Goal: Task Accomplishment & Management: Complete application form

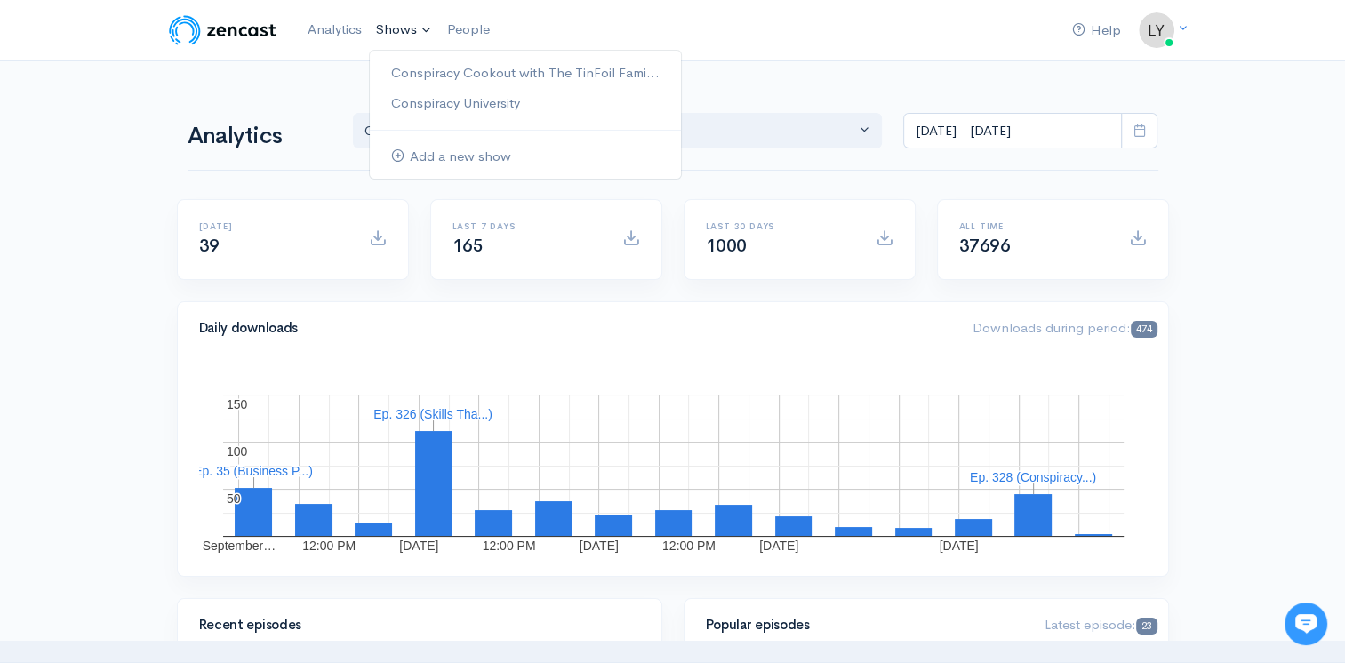
click at [391, 22] on link "Shows" at bounding box center [404, 30] width 71 height 39
click at [436, 67] on link "Conspiracy Cookout with The TinFoil Fami..." at bounding box center [525, 73] width 311 height 31
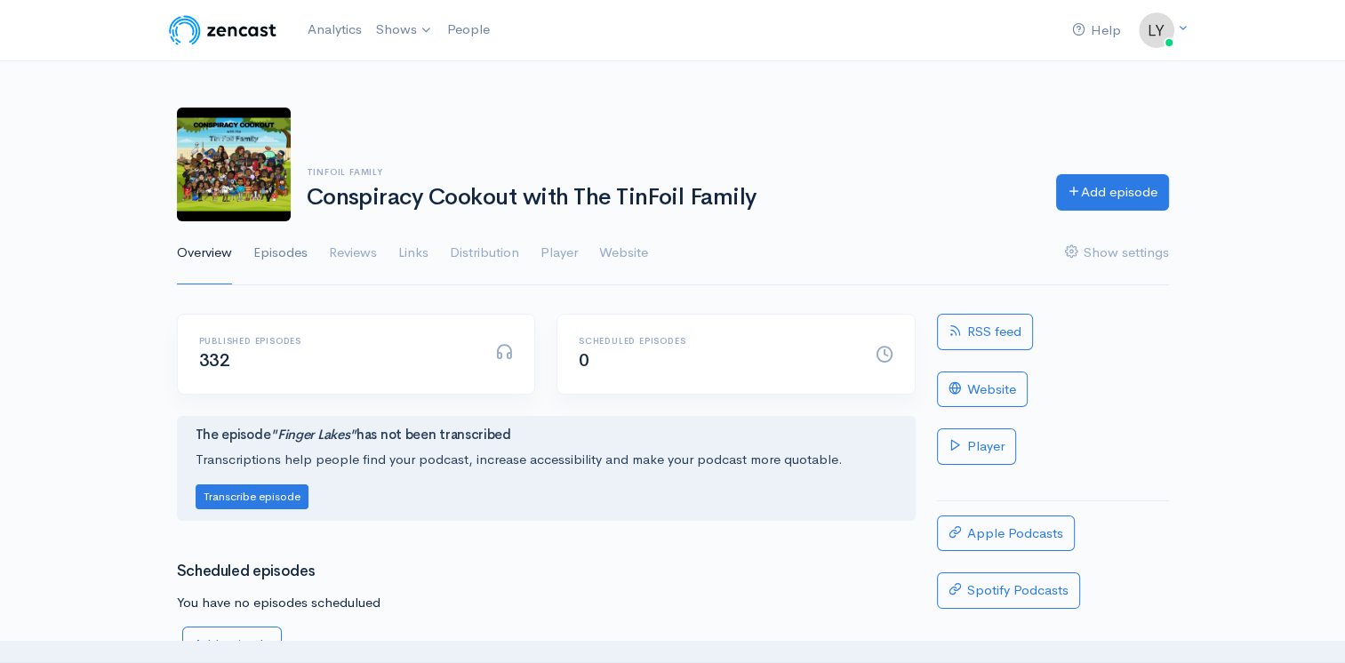
click at [280, 251] on link "Episodes" at bounding box center [280, 253] width 54 height 64
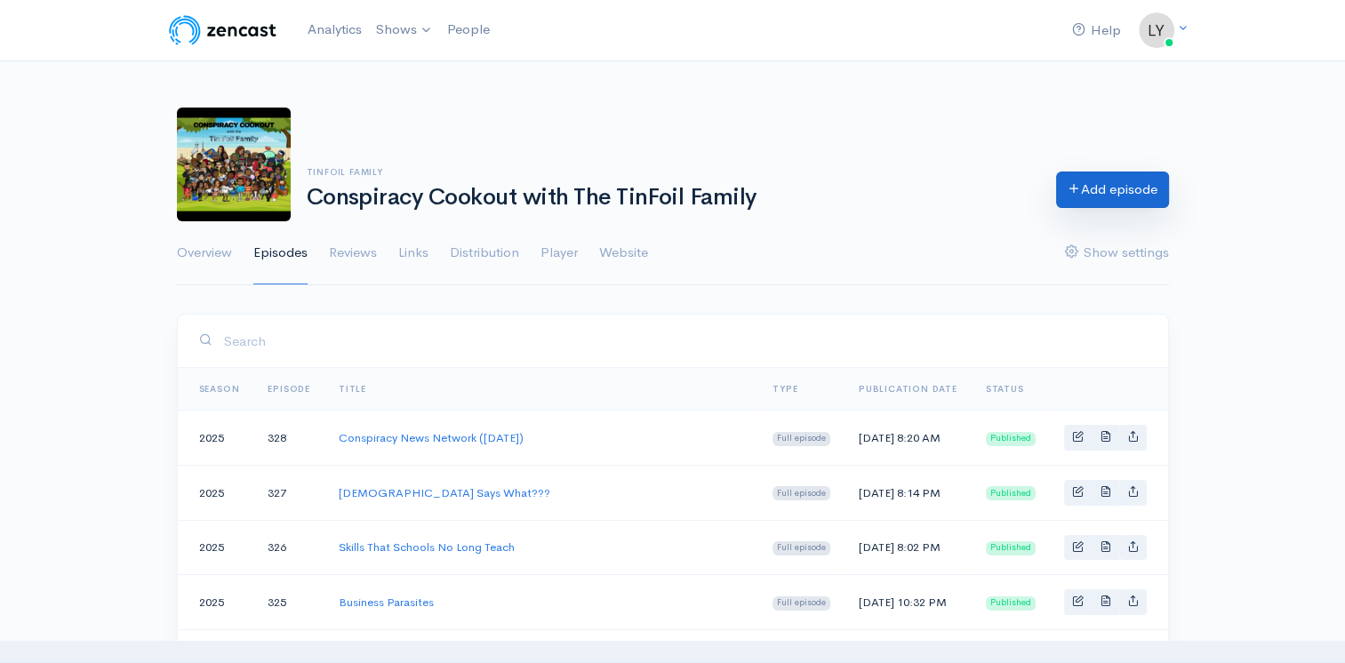
click at [1088, 194] on link "Add episode" at bounding box center [1112, 190] width 113 height 36
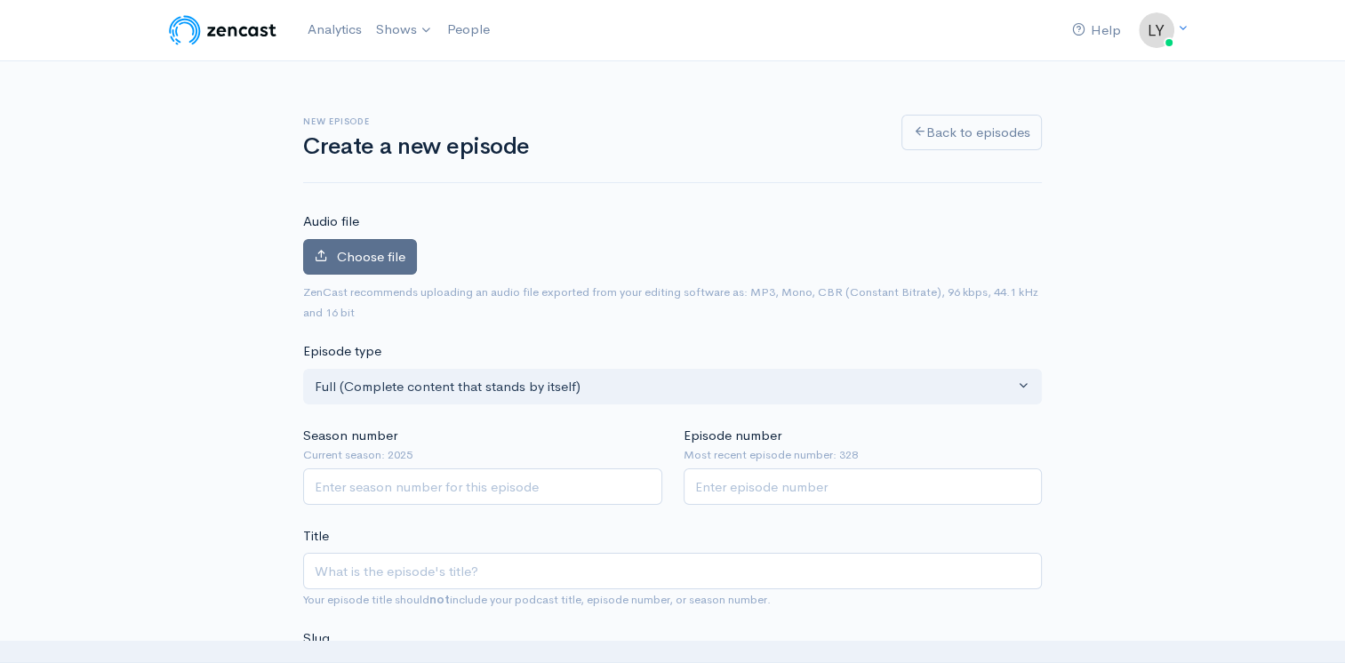
click at [371, 248] on span "Choose file" at bounding box center [371, 256] width 68 height 17
click at [0, 0] on input "Choose file" at bounding box center [0, 0] width 0 height 0
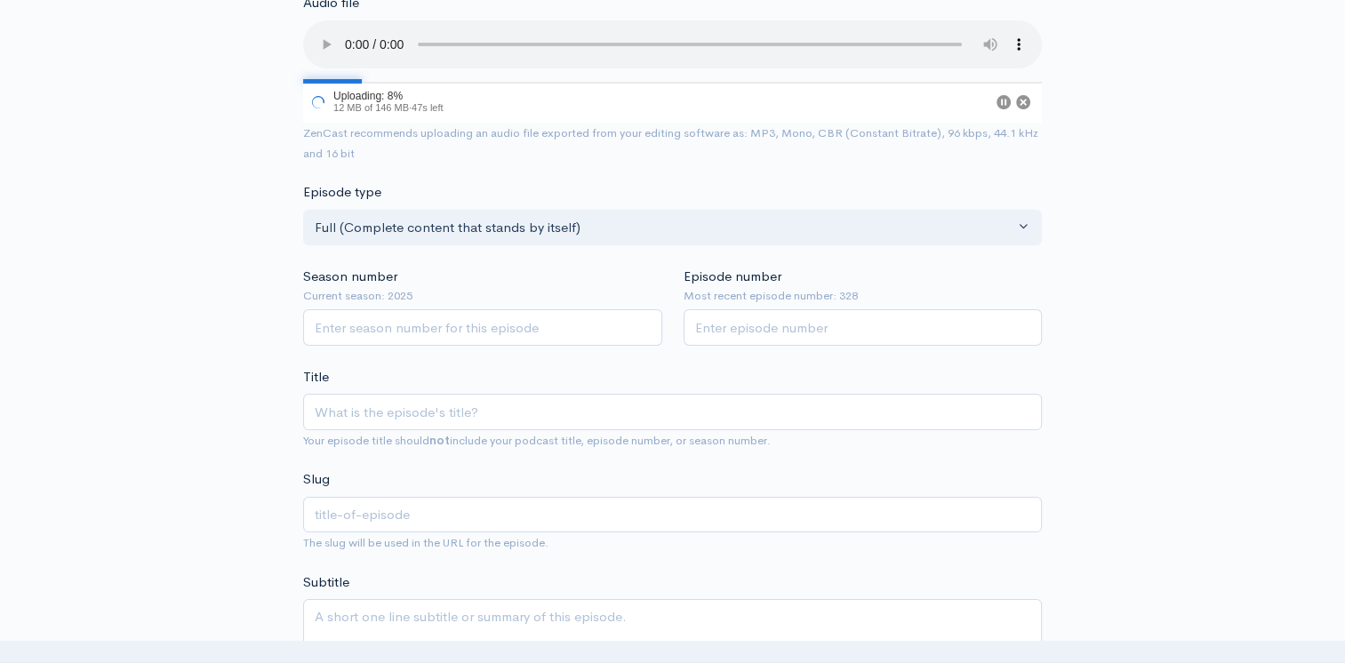
scroll to position [267, 0]
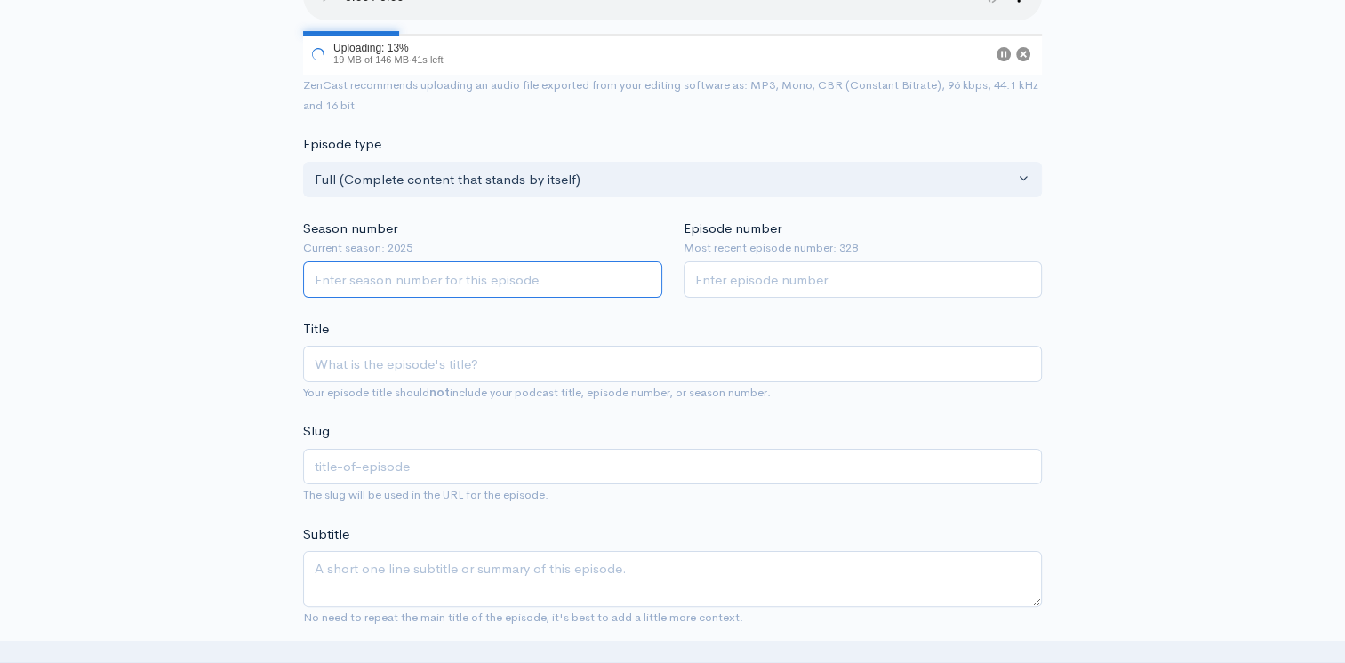
click at [384, 284] on input "Season number" at bounding box center [482, 279] width 359 height 36
type input "2025"
type input "2"
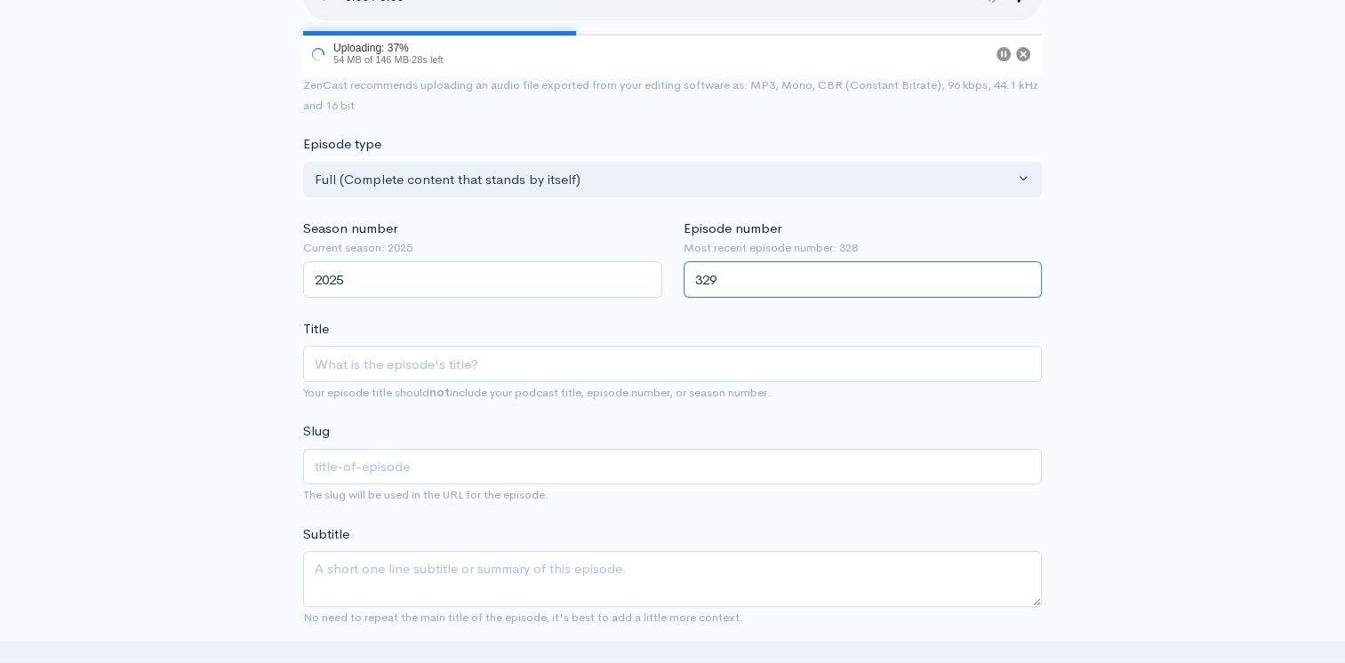
type input "329"
click at [360, 357] on input "Title" at bounding box center [672, 364] width 739 height 36
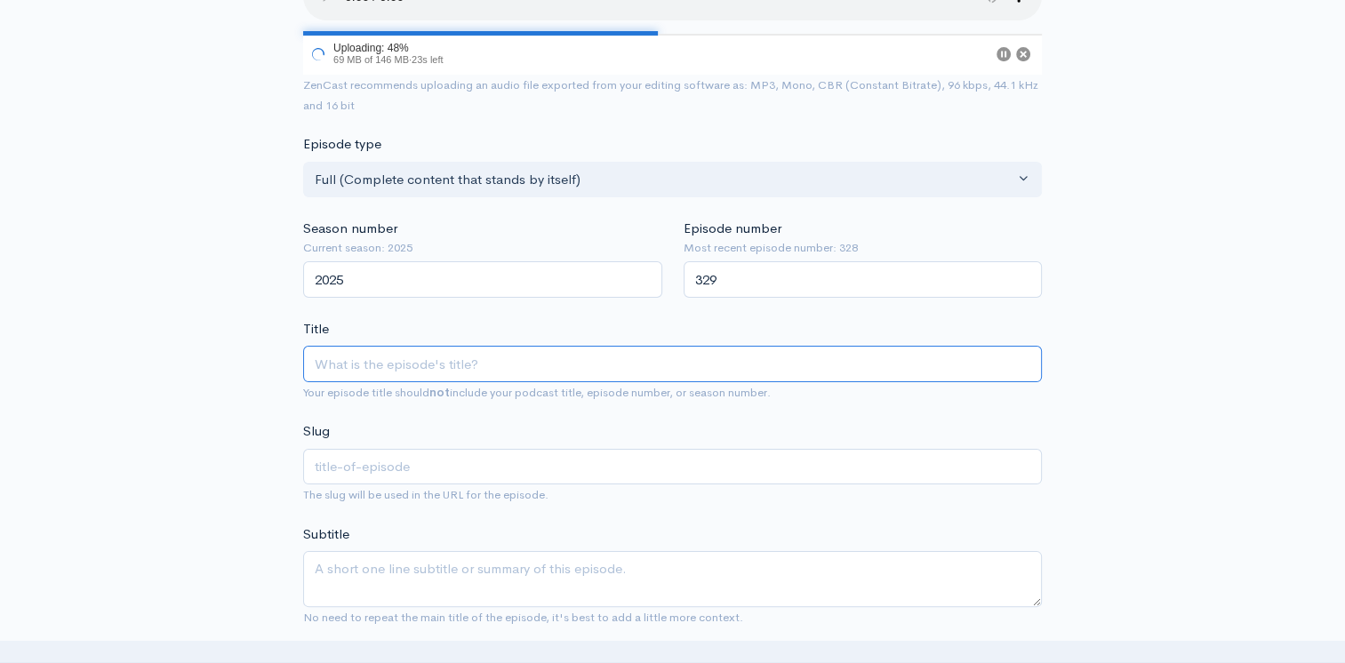
type input "S"
type input "s"
type input "Se"
type input "se"
type input "Sepr"
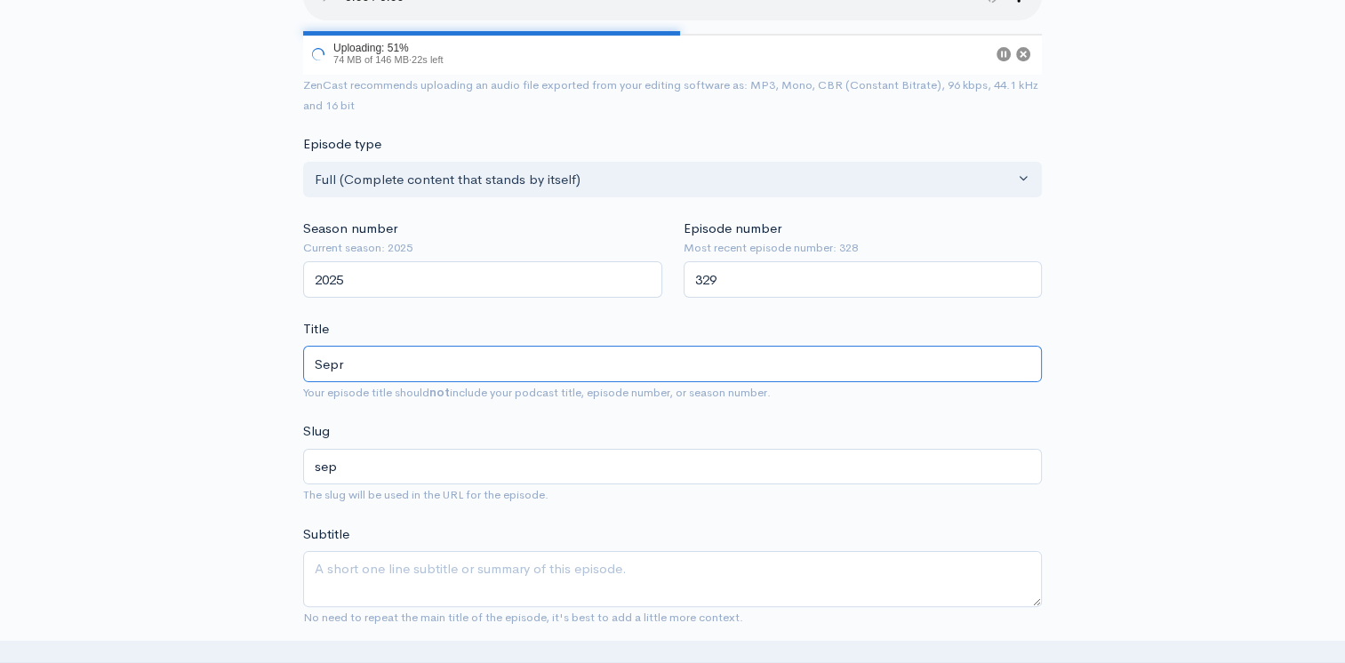
type input "sepr"
type input "Sep"
type input "sep"
type input "Se"
type input "se"
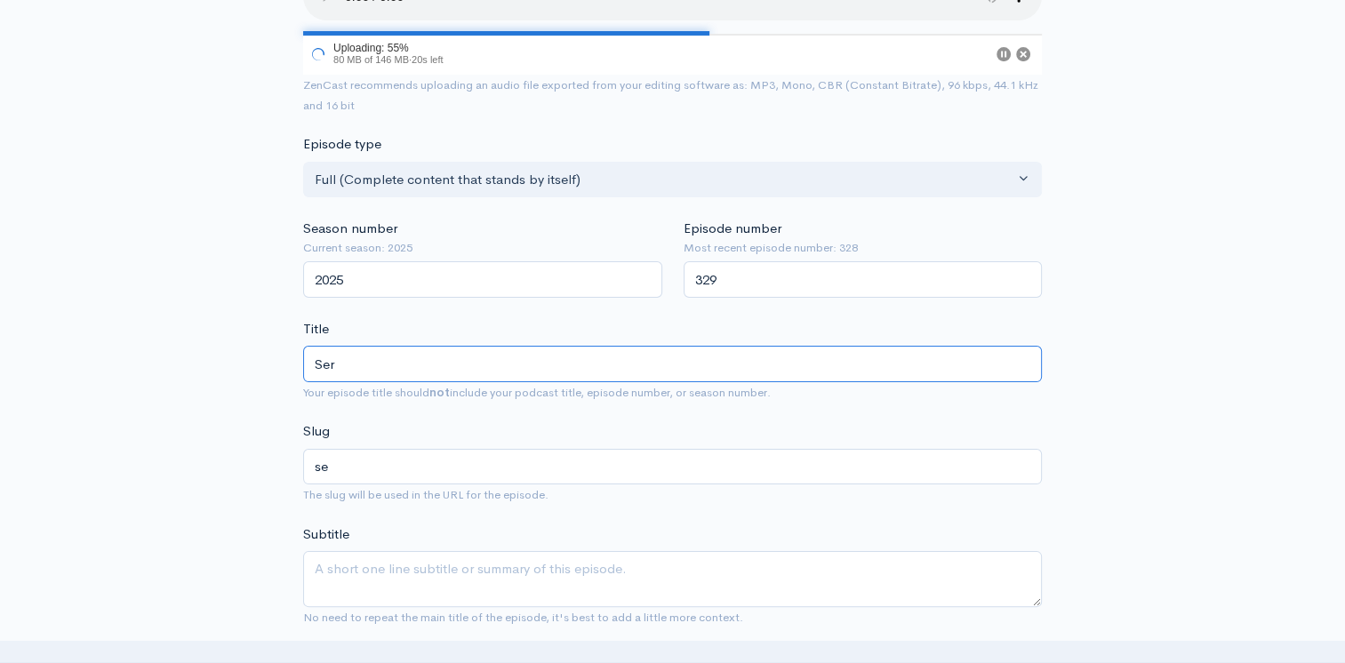
type input "Serp"
type input "serp"
type input "Ser"
type input "ser"
type input "Se"
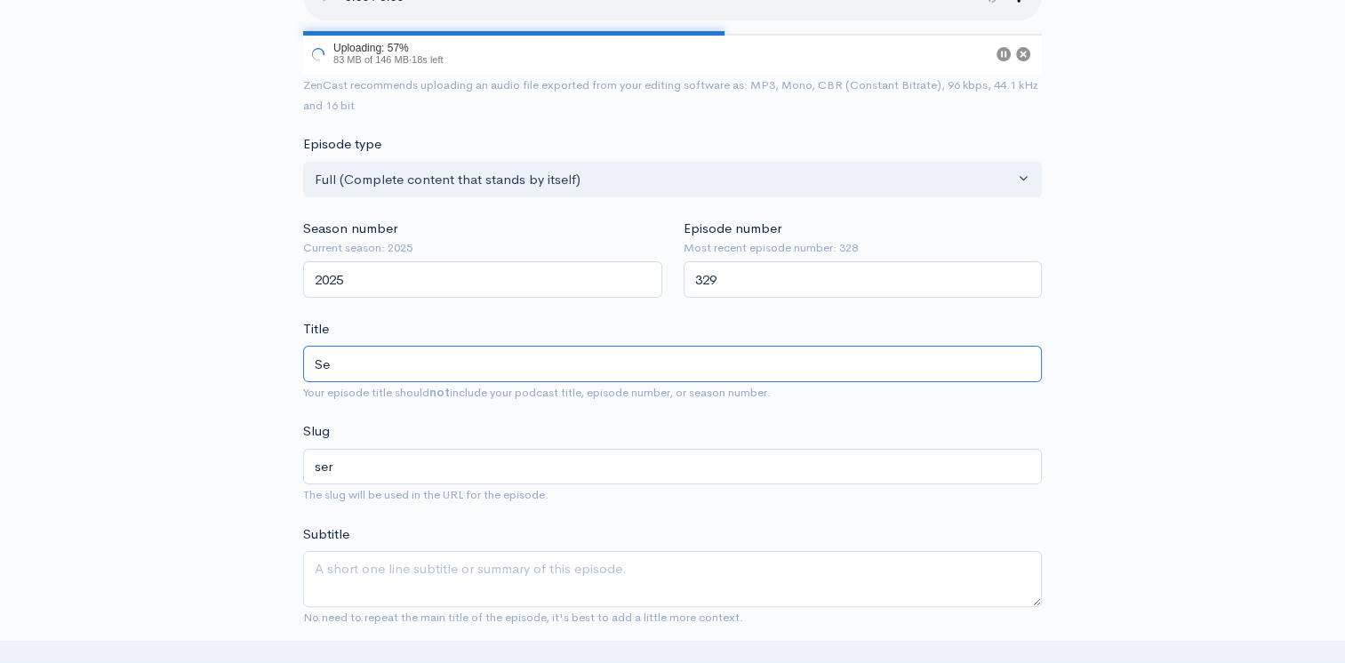
type input "se"
type input "Sep"
type input "sep"
type input "Sept"
type input "sept"
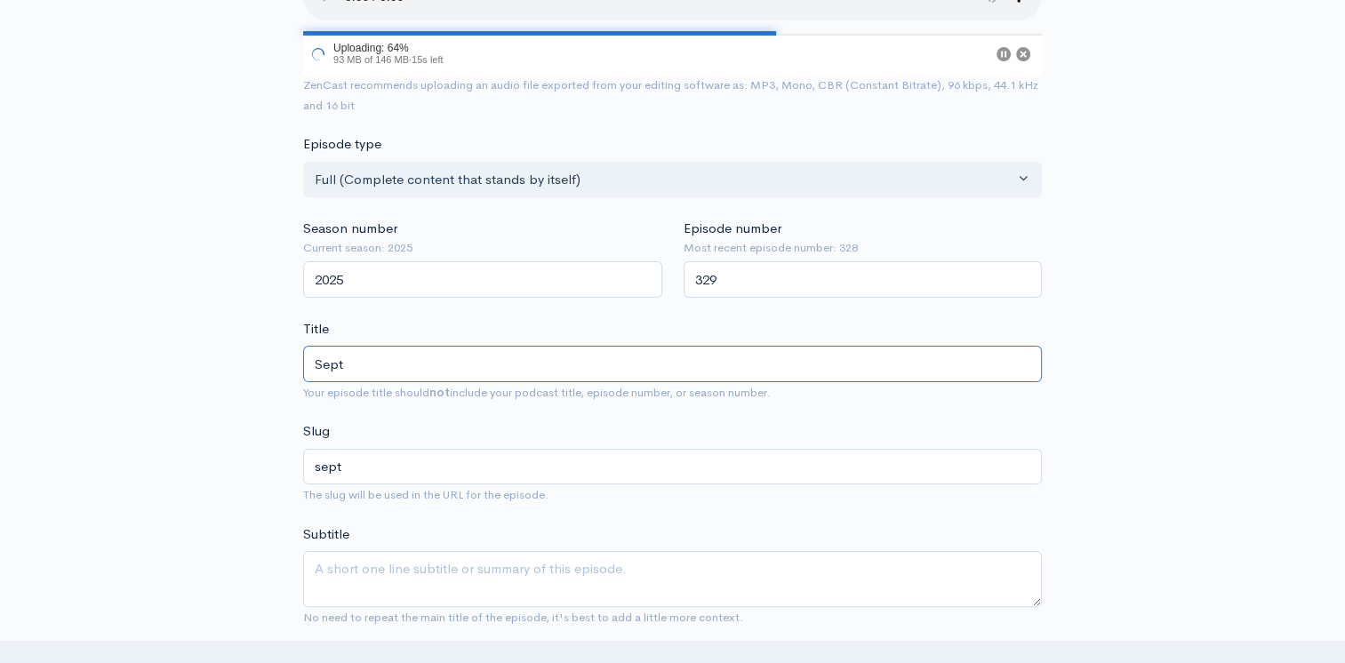
type input "Sept 1"
type input "sept-1"
type input "Sept 10"
type input "sept-10"
type input "Sept 10,2"
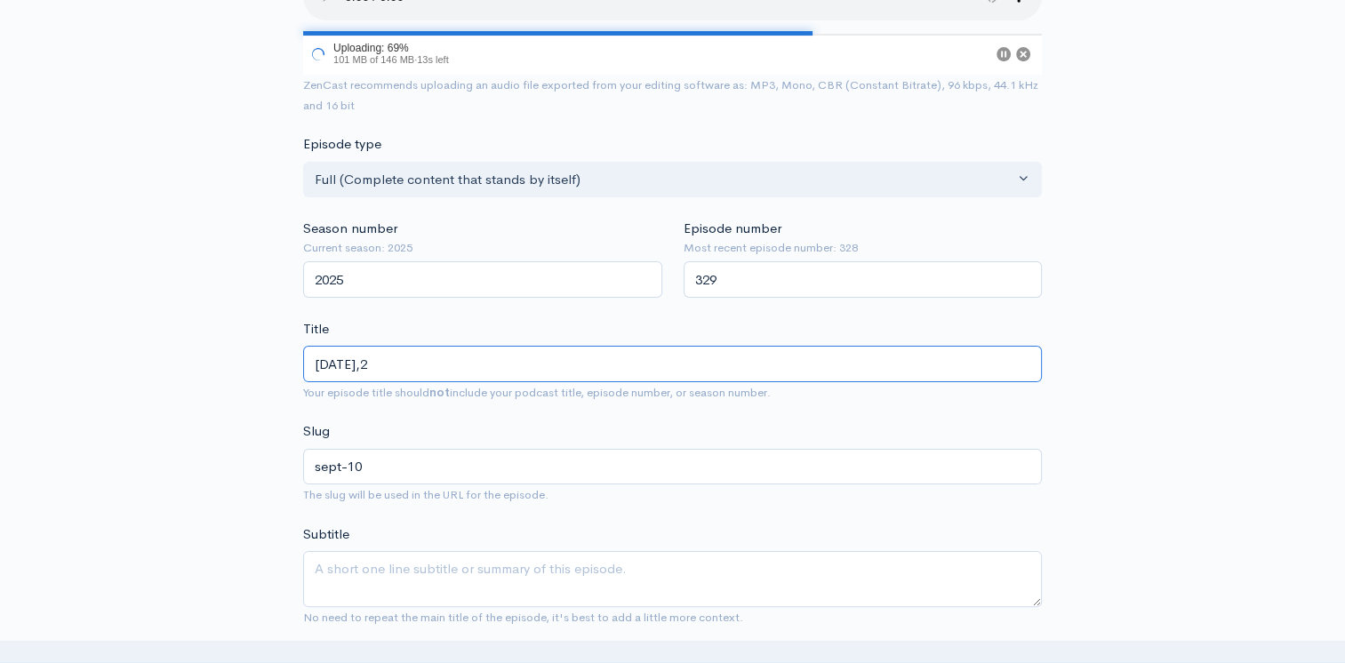
type input "sept-102"
type input "Sept 10,20"
type input "sept-1020"
type input "Sept 10,200"
type input "sept-10200"
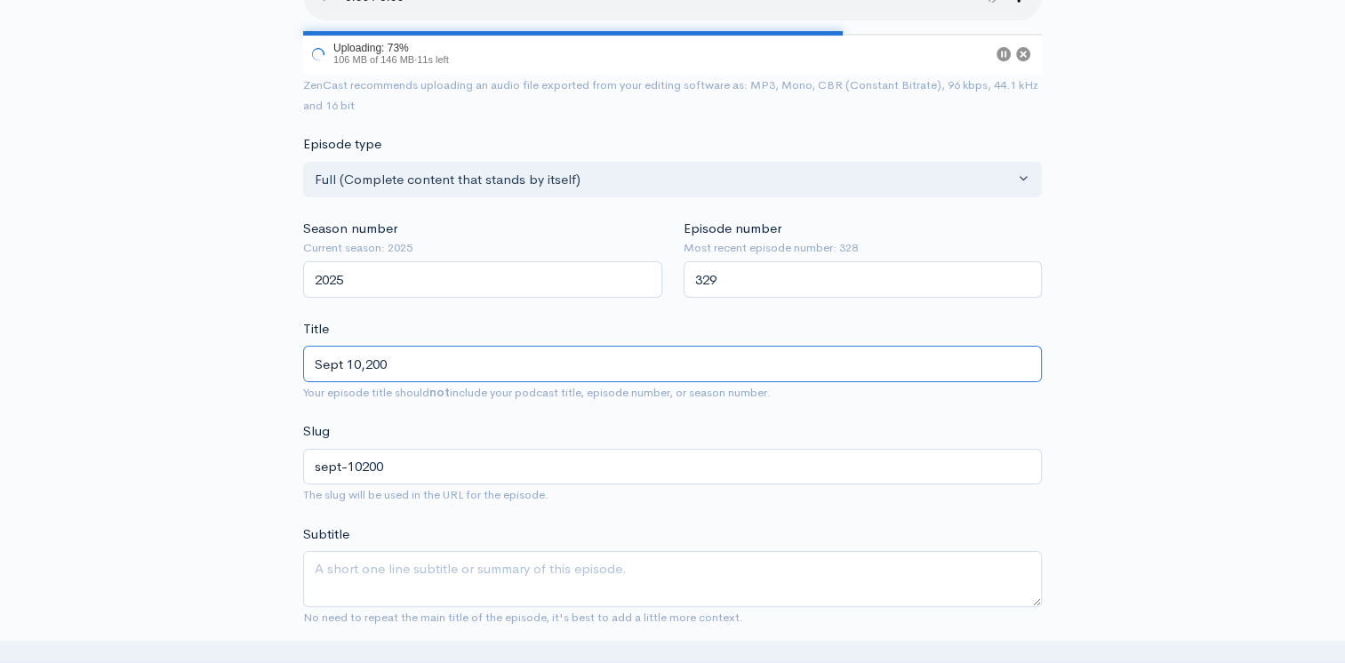
type input "Sept 10,2001"
type input "sept-102001"
type input "Sept 10,2001 P"
type input "sept-102001-p"
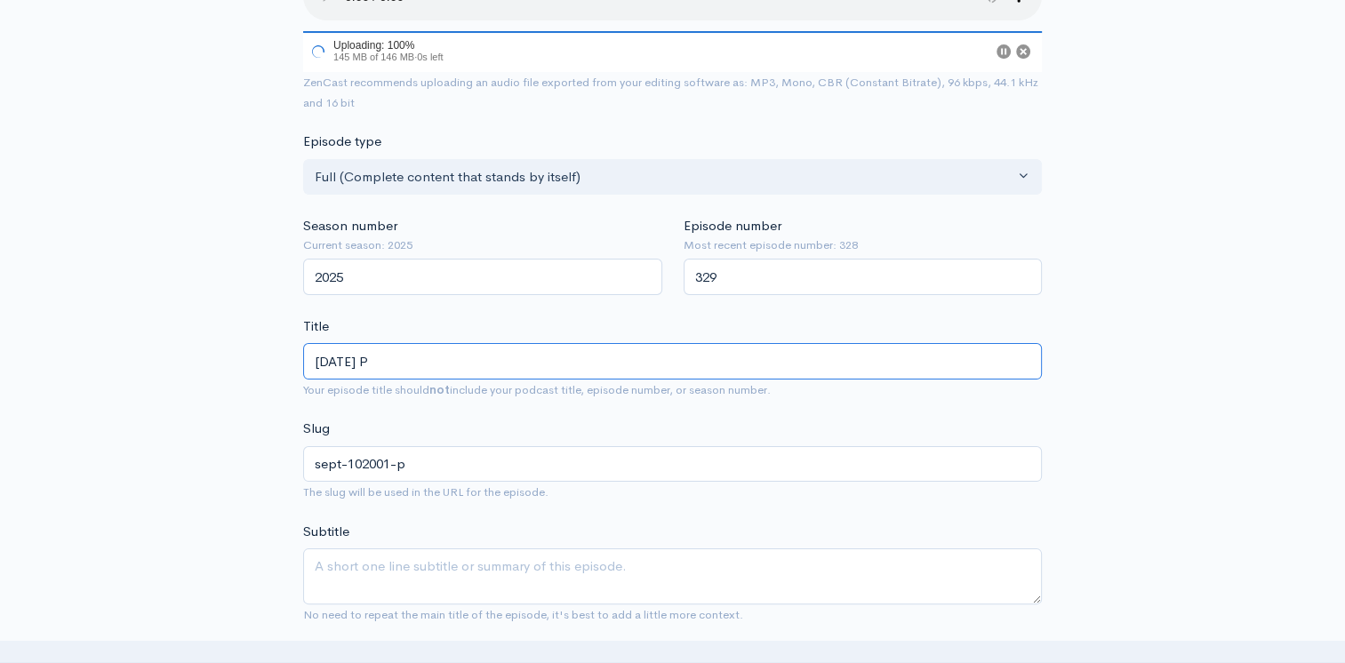
type input "Sept 10,2001 Pe"
type input "sept-102001-pe"
type input "Sept 10,2001 Pet"
type input "sept-102001-pet"
type input "Sept 10,2001 Petn"
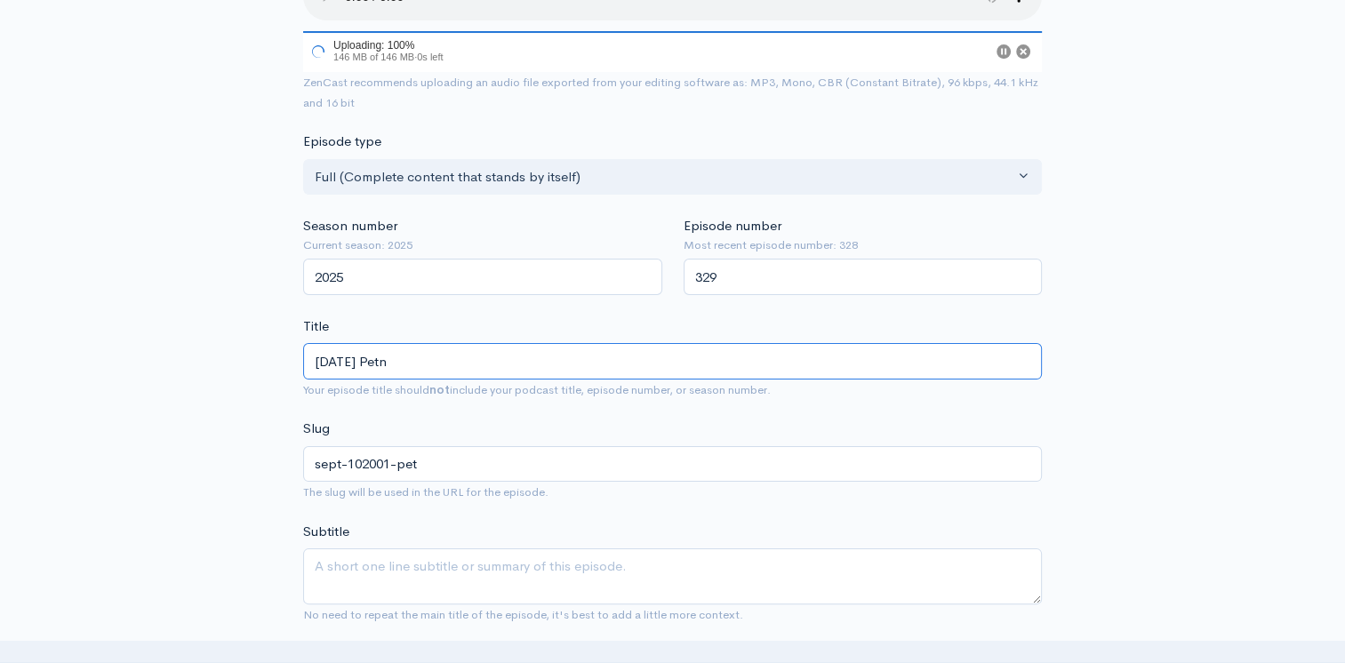
type input "sept-102001-petn"
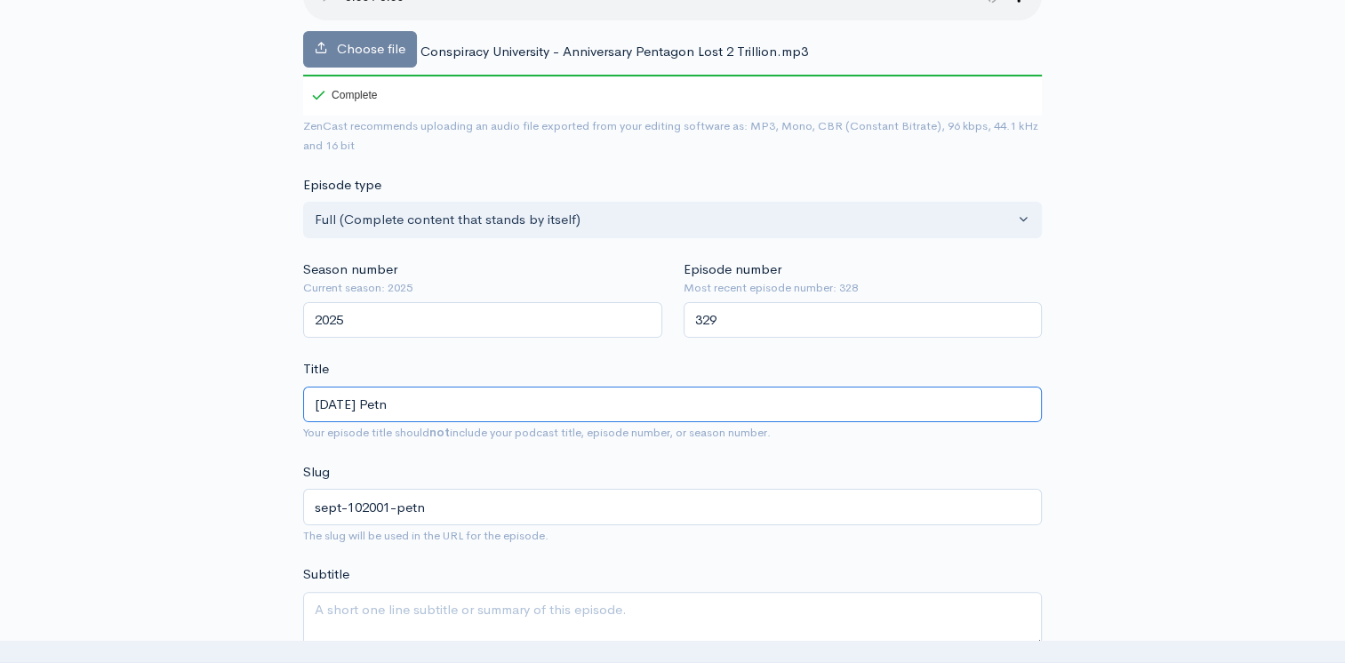
type input "Sept 10,2001 Pet"
type input "sept-102001-pet"
type input "Sept 10,2001 Pe"
type input "sept-102001-pe"
type input "Sept 10,2001 P"
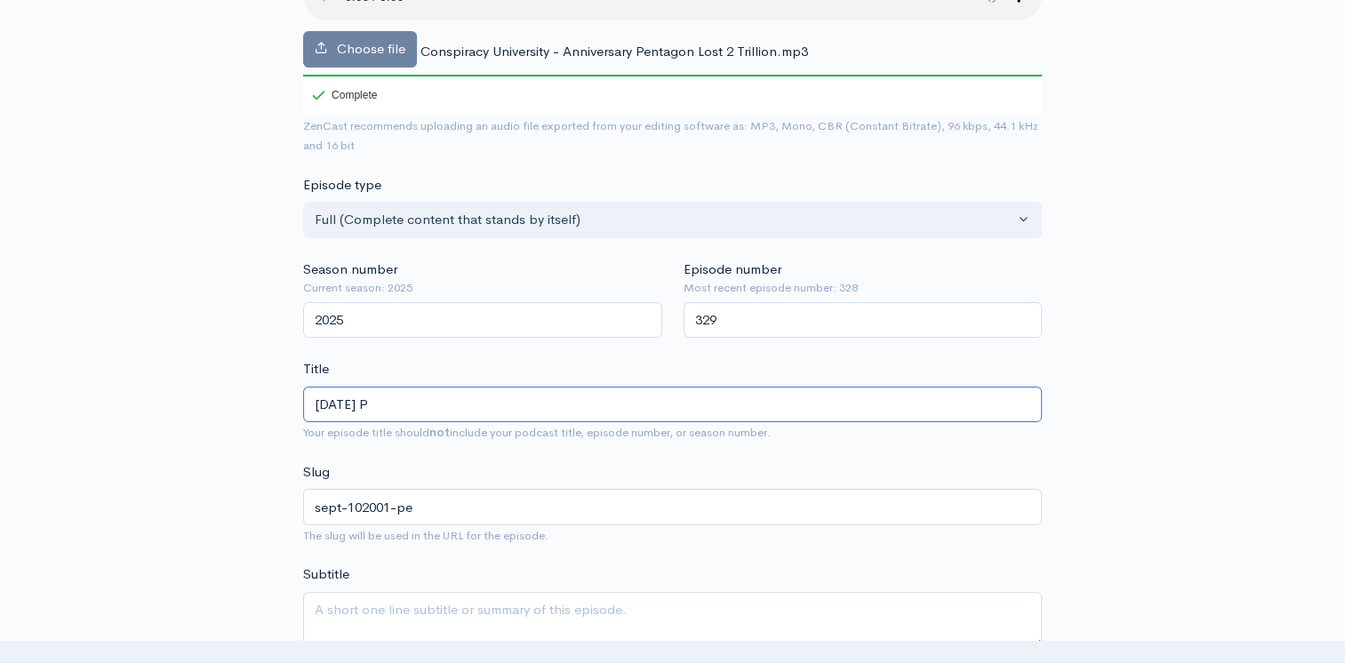
type input "sept-102001-p"
type input "Sept 10,2001"
type input "sept-102001"
type input "PSept 10,2001"
type input "psept-102001"
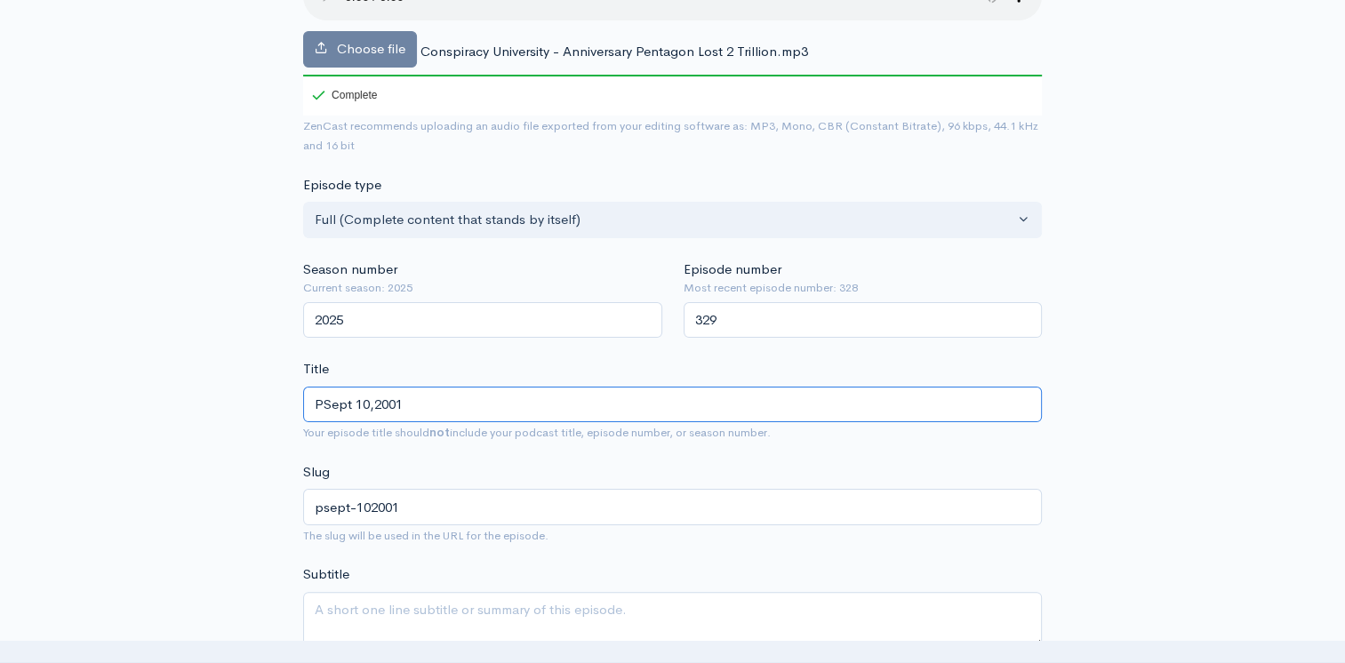
type input "PeSept 10,2001"
type input "pesept-102001"
type input "PenSept 10,2001"
type input "pensept-102001"
type input "PentSept 10,2001"
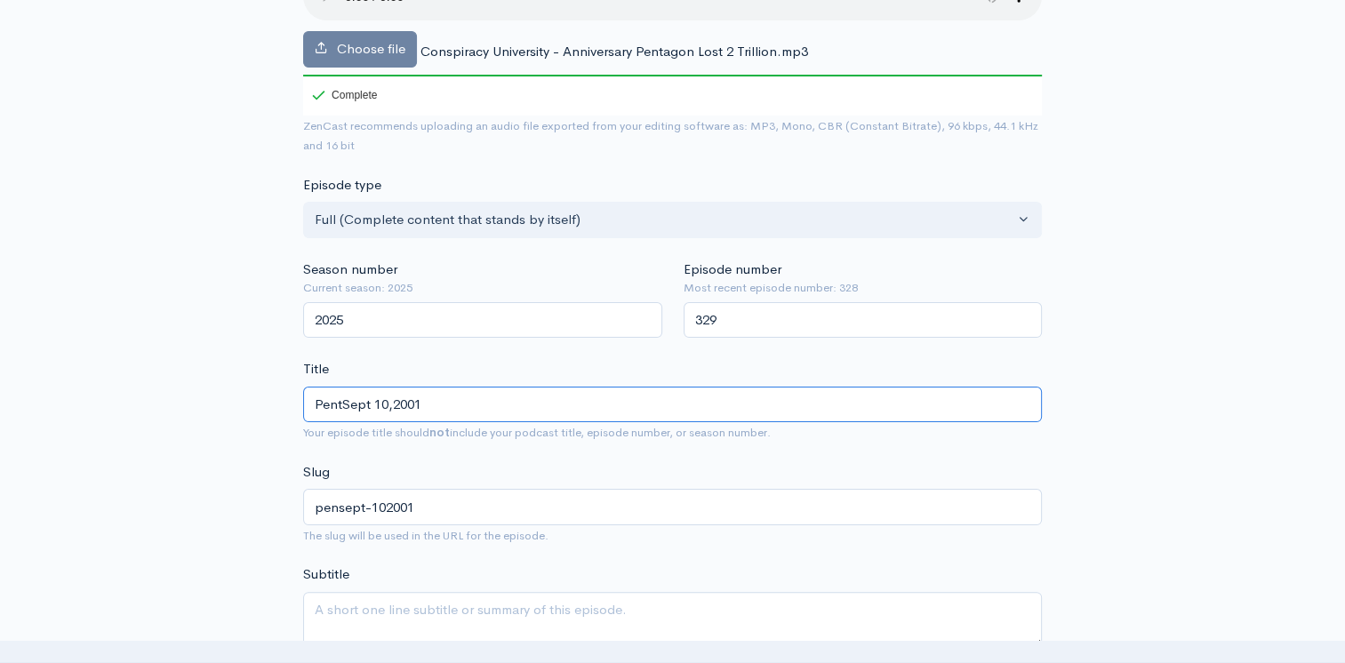
type input "pentsept-102001"
type input "PentaSept 10,2001"
type input "pentasept-102001"
type input "PentagSept 10,2001"
type input "pentagsept-102001"
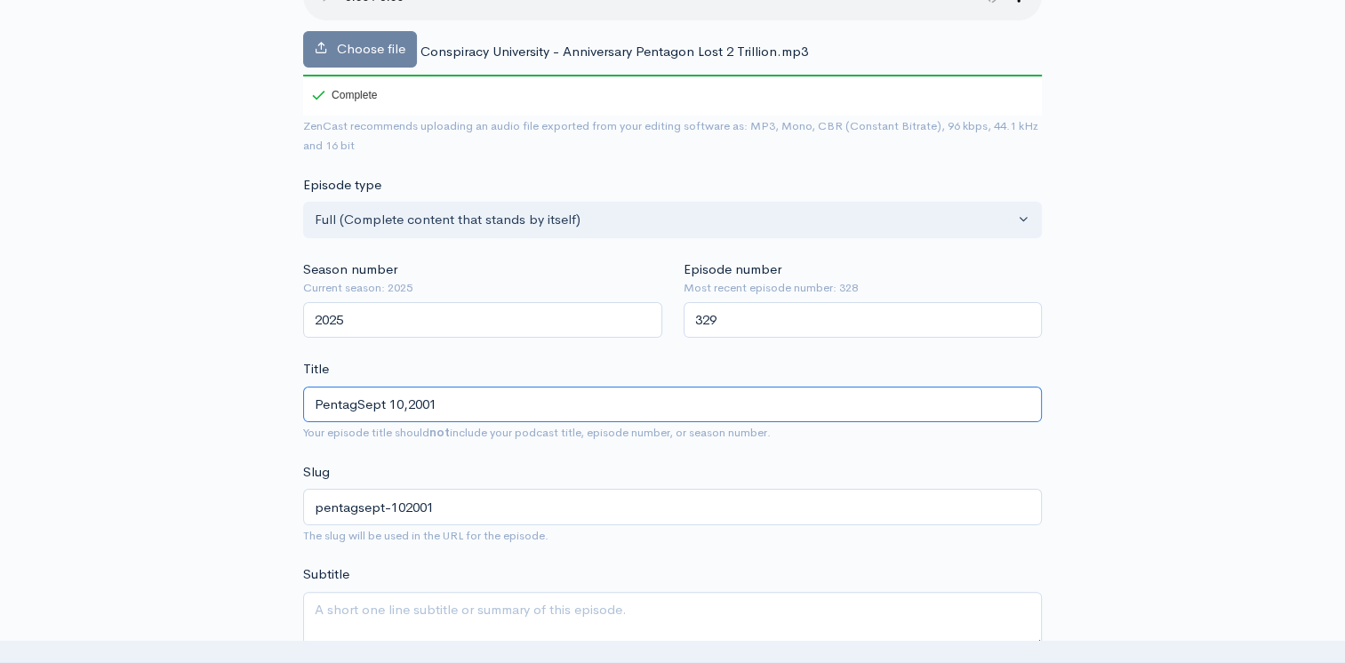
type input "PentagoSept 10,2001"
type input "pentagosept-102001"
type input "PentagoanSept 10,2001"
type input "pentagoansept-102001"
type input "Pentagoan Sept 10,2001"
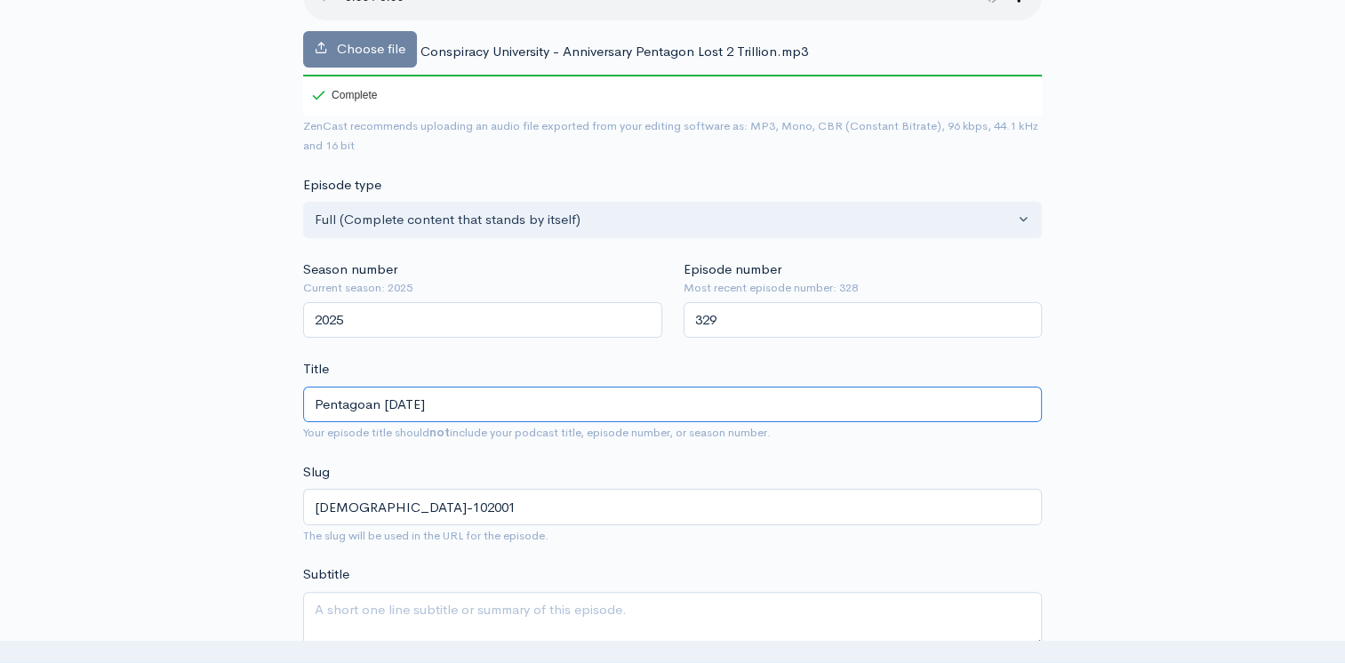
type input "pentagoan-sept-102001"
type input "Pentagoan LSept 10,2001"
type input "pentagoan-lsept-102001"
type input "Pentagoan LoSept 10,2001"
type input "pentagoan-losept-102001"
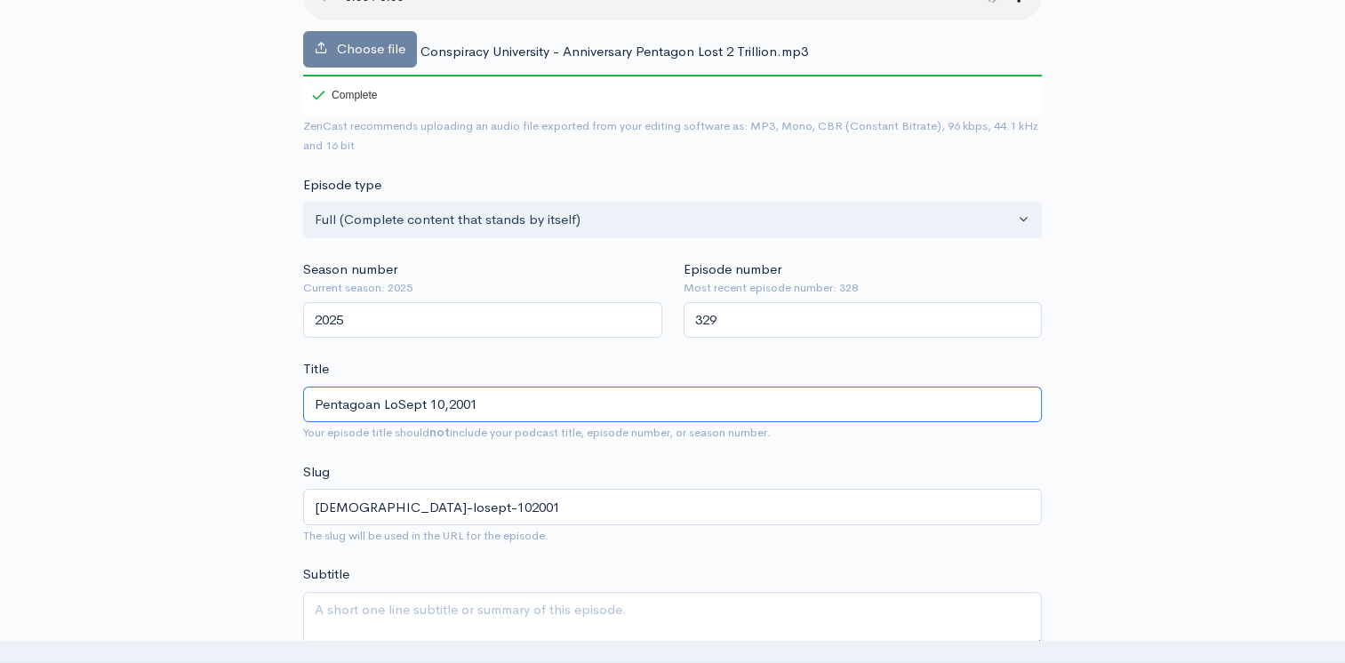
type input "Pentagoan LosSept 10,2001"
type input "pentagoan-lossept-102001"
type input "Pentagoan LoseSept 10,2001"
type input "pentagoan-losesept-102001"
type input "Pentagoan LosesSept 10,2001"
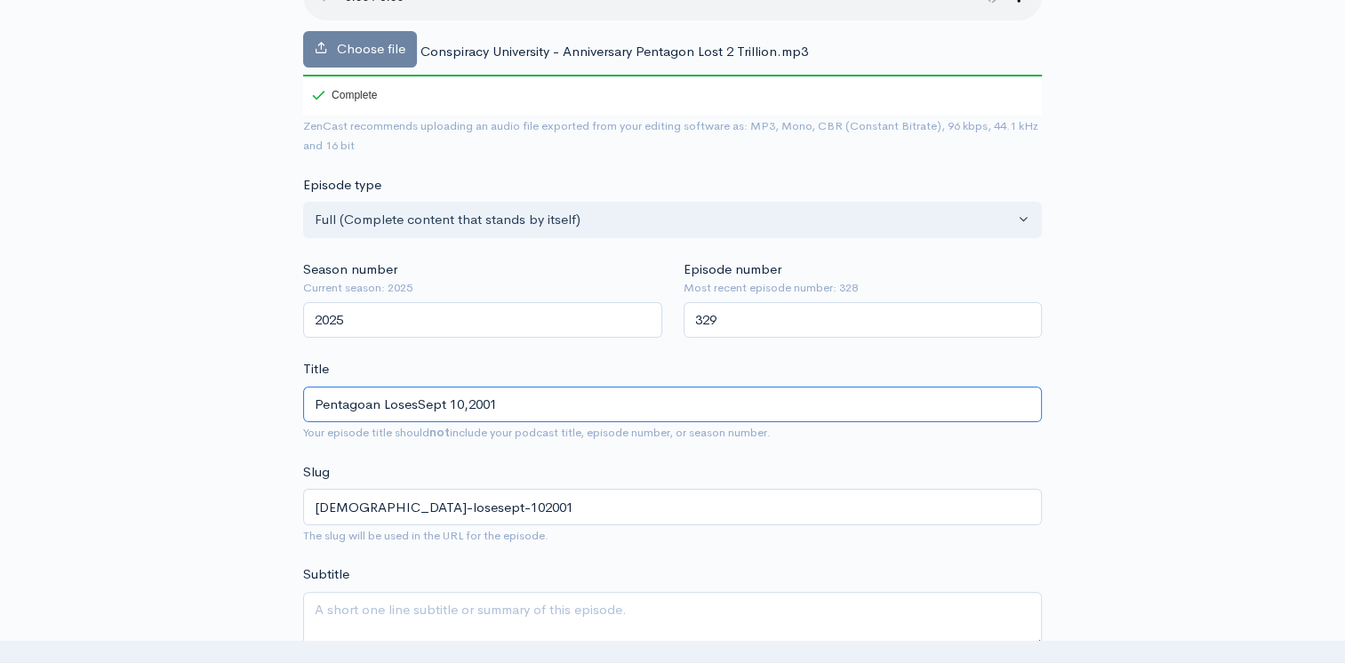
type input "pentagoan-losessept-102001"
type input "Pentagoan Loses Sept 10,2001"
type input "pentagoan-loses-sept-102001"
type input "Pentagoan Loses 2Sept 10,2001"
type input "pentagoan-loses-2sept-102001"
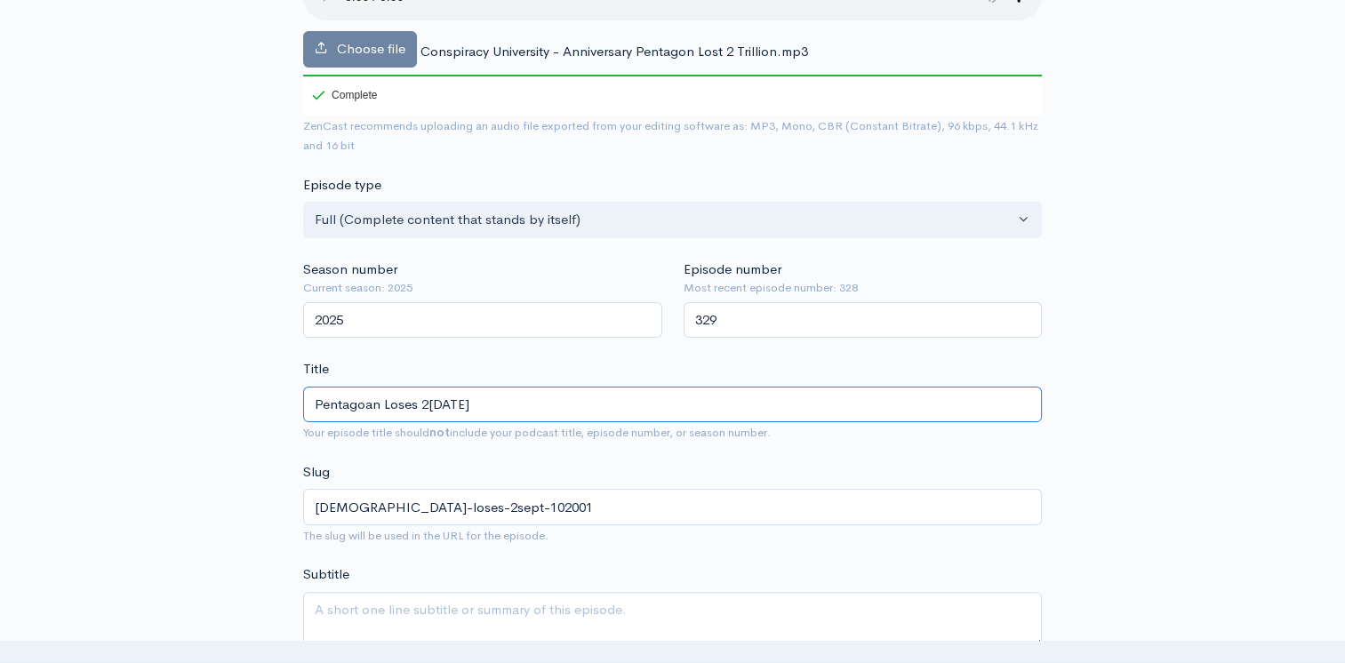
type input "Pentagoan Loses 2 Sept 10,2001"
type input "pentagoan-loses-2-sept-102001"
type input "Pentagoan Loses 2 TSept 10,2001"
type input "pentagoan-loses-2-tsept-102001"
type input "Pentagoan Loses 2 TriSept 10,2001"
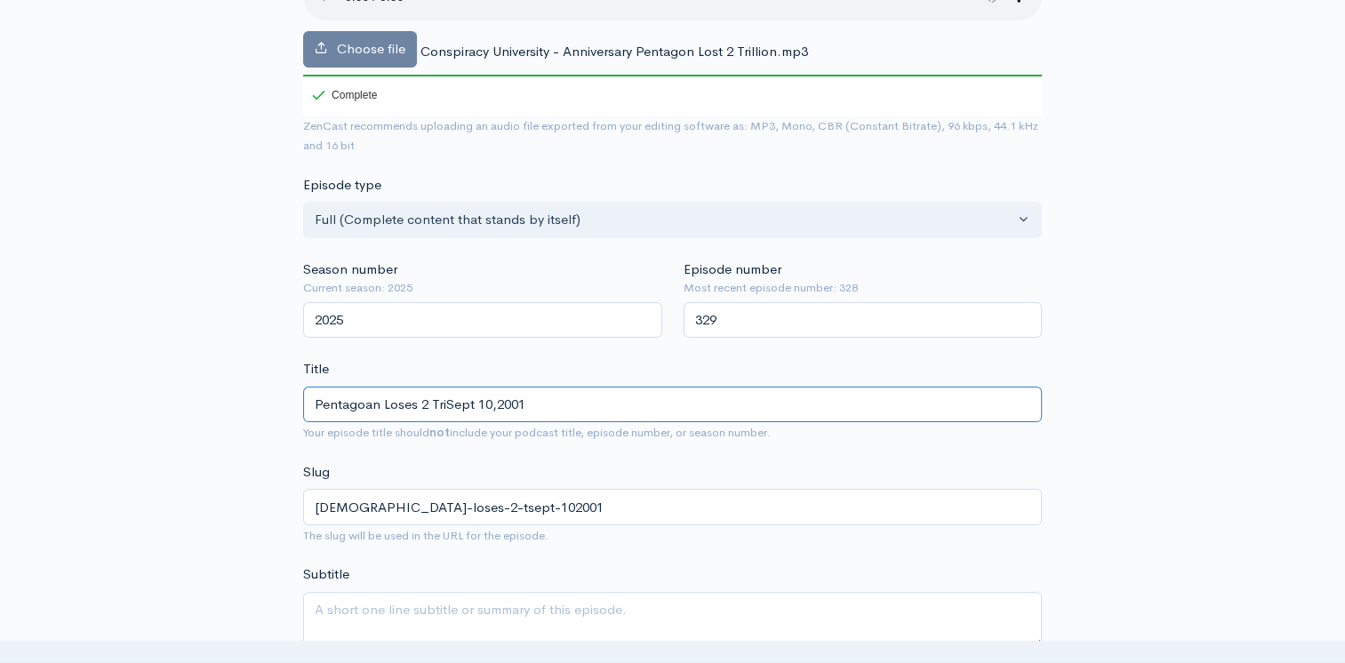
type input "pentagoan-loses-2-trisept-102001"
type input "Pentagoan Loses 2 TrilSept 10,2001"
type input "pentagoan-loses-2-trilsept-102001"
type input "Pentagoan Loses 2 TrillSept 10,2001"
type input "pentagoan-loses-2-trillsept-102001"
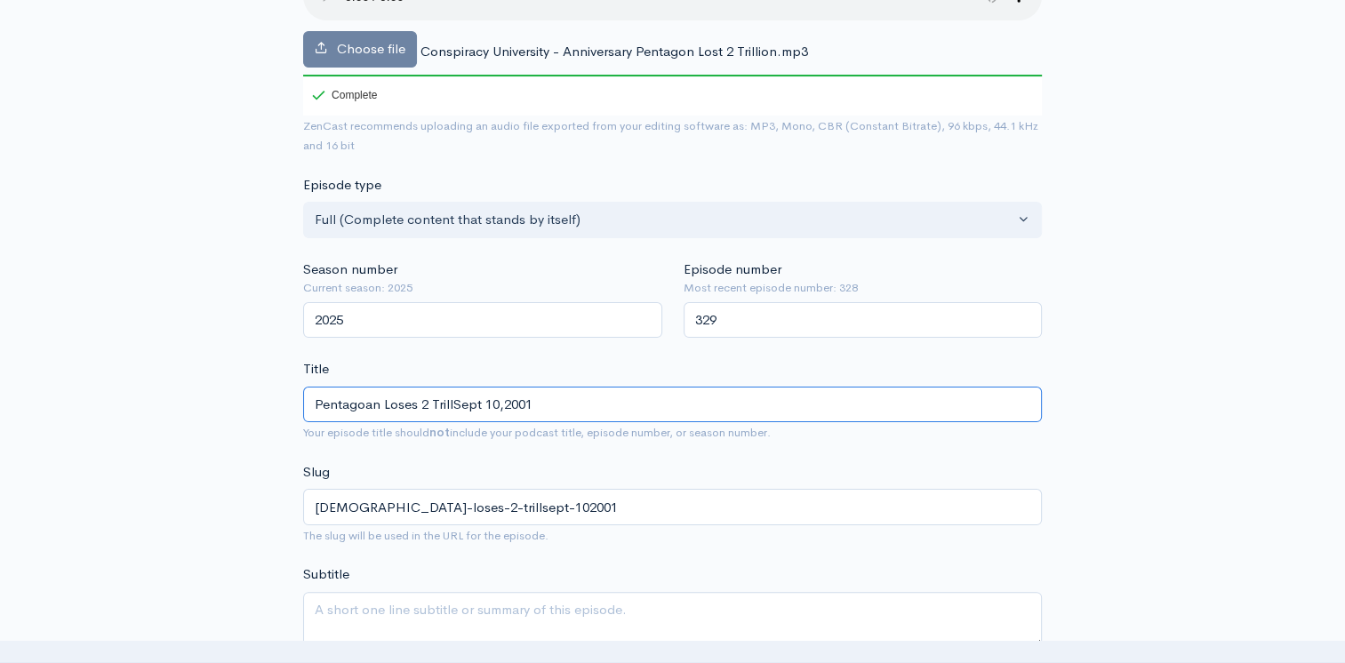
type input "Pentagoan Loses 2 TrilliSept 10,2001"
type input "pentagoan-loses-2-trillisept-102001"
type input "Pentagoan Loses 2 TrillioSept 10,2001"
type input "pentagoan-loses-2-trilliosept-102001"
type input "Pentagoan Loses 2 Trillion Sept 10,2001"
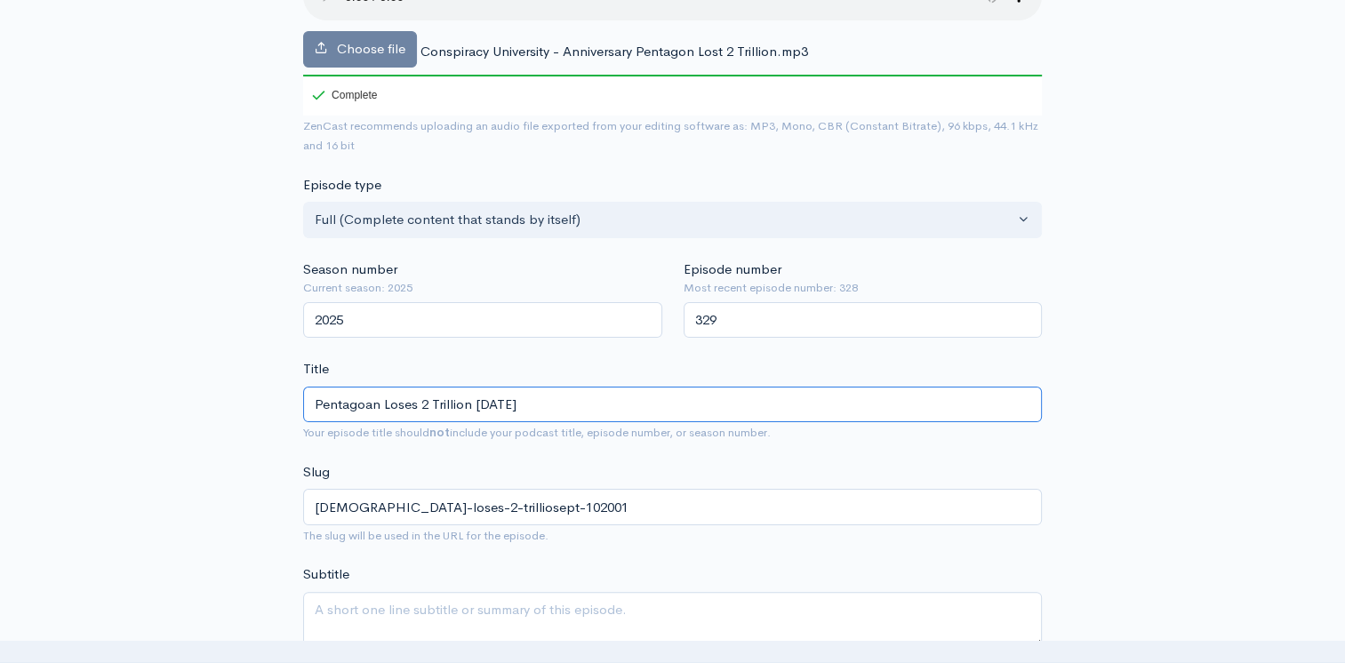
type input "pentagoan-loses-2-trillion-sept-102001"
type input "Pentagoan Loses 2 Trillion DSept 10,2001"
type input "pentagoan-loses-2-trillion-dsept-102001"
type input "Pentagoan Loses 2 Trillion DoSept 10,2001"
type input "pentagoan-loses-2-trillion-dosept-102001"
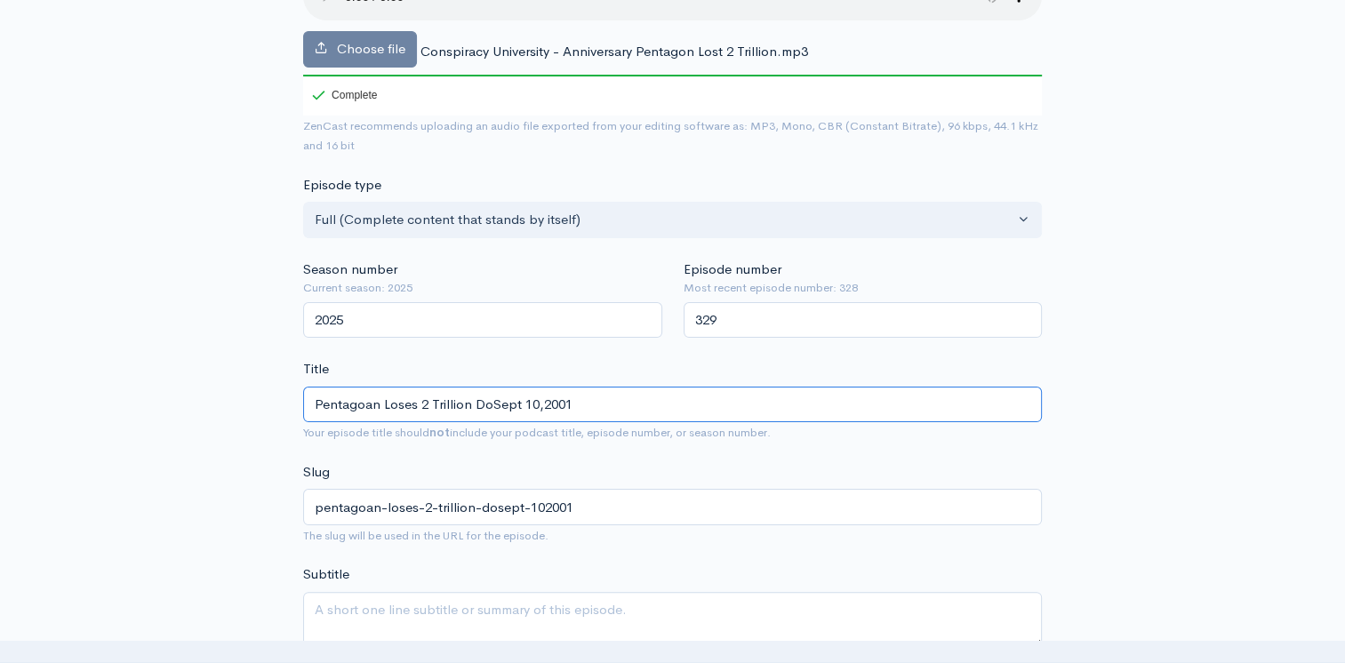
type input "Pentagoan Loses 2 Trillion DolSept 10,2001"
type input "pentagoan-loses-2-trillion-dolsept-102001"
type input "Pentagoan Loses 2 Trillion DollaSept 10,2001"
type input "pentagoan-loses-2-trillion-dollasept-102001"
type input "Pentagoan Loses 2 Trillion DollarSept 10,2001"
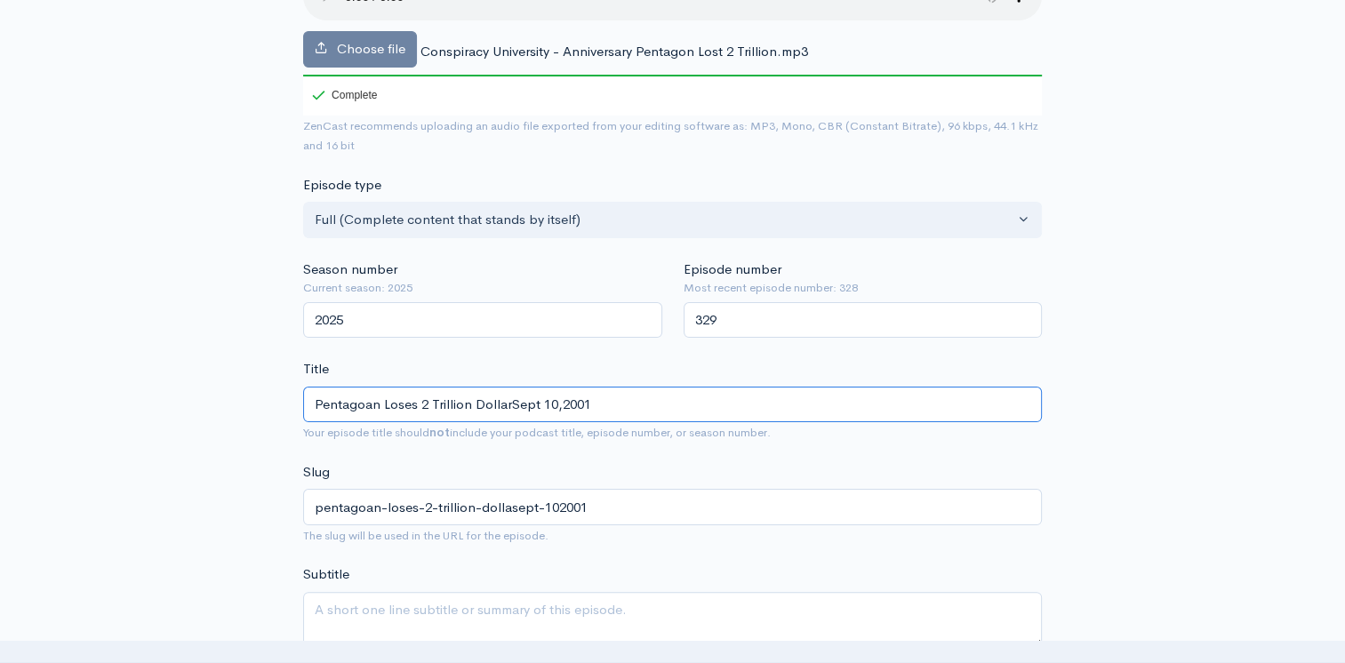
type input "pentagoan-loses-2-trillion-dollarsept-102001"
type input "Pentagoan Loses 2 Trillion DollarssSept 10,2001"
type input "pentagoan-loses-2-trillion-dollarsssept-102001"
type input "Pentagoan Loses 2 Trillion DollarsSept 10,2001"
type input "pentagoan-loses-2-trillion-dollarssept-102001"
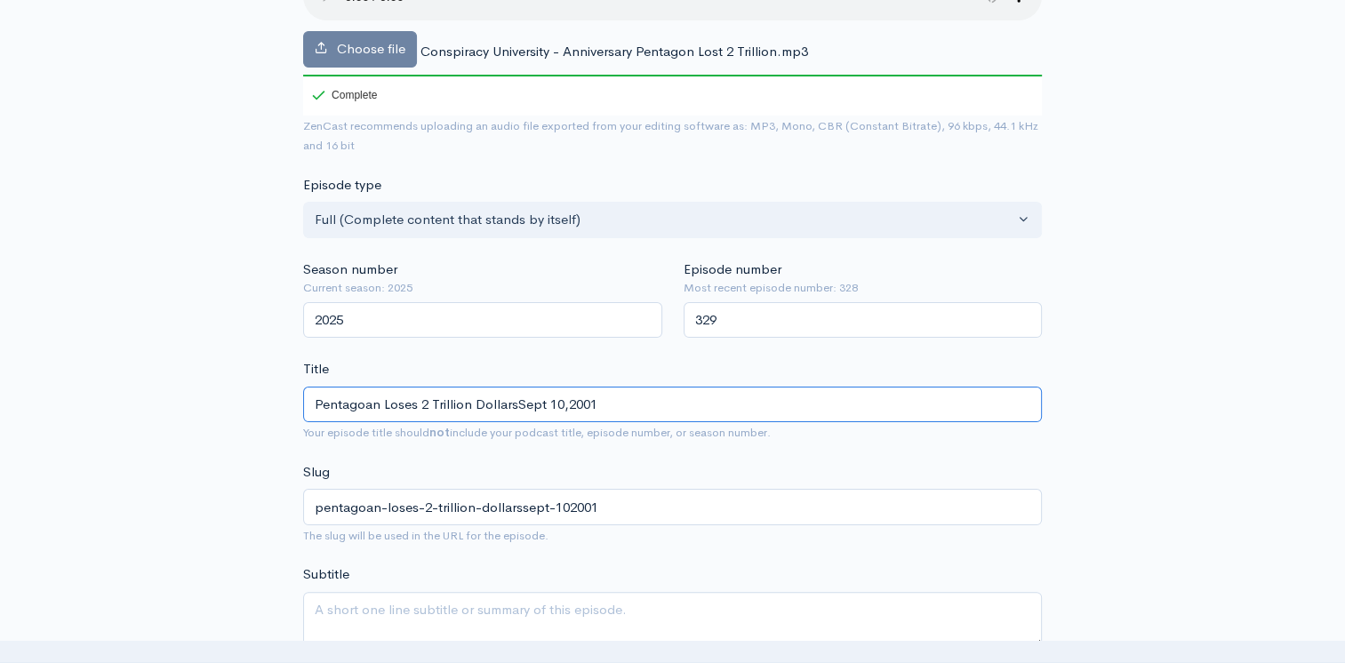
type input "Pentagoan Loses 2 Trillion Dollars Sept 10,2001"
type input "pentagoan-loses-2-trillion-dollars-sept-102001"
type input "Pentagon Loses 2 Trillion Dollars ([DATE])"
type input "pentagon-loses-2-trillion-dollars-sept-102001"
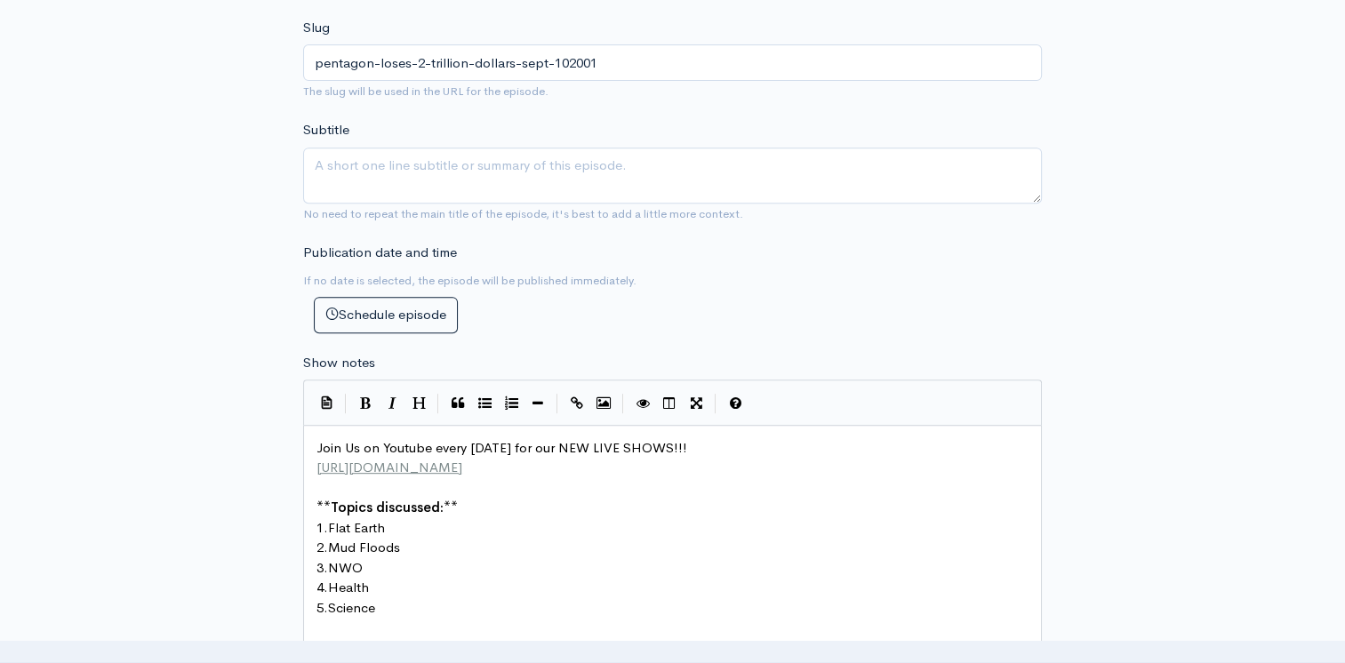
scroll to position [622, 0]
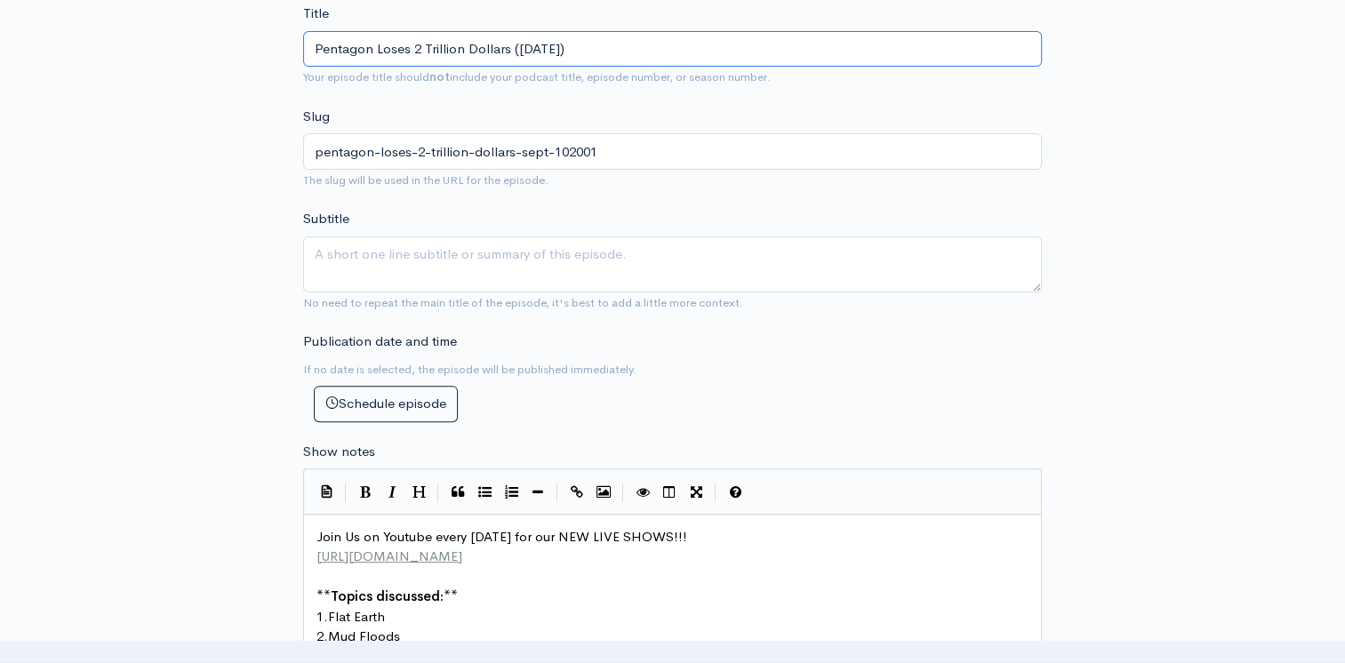
type input "Pentagon Loses 2 Trillion Dollars ([DATE])"
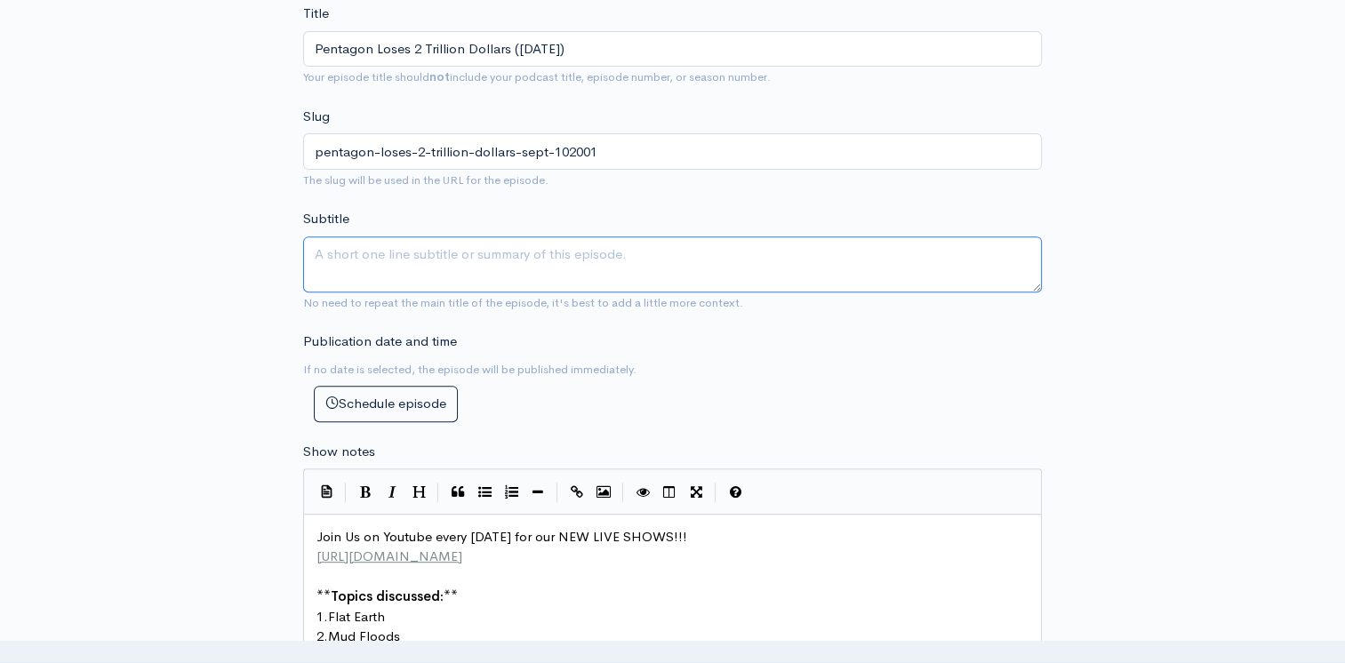
click at [482, 254] on textarea "Subtitle" at bounding box center [672, 264] width 739 height 56
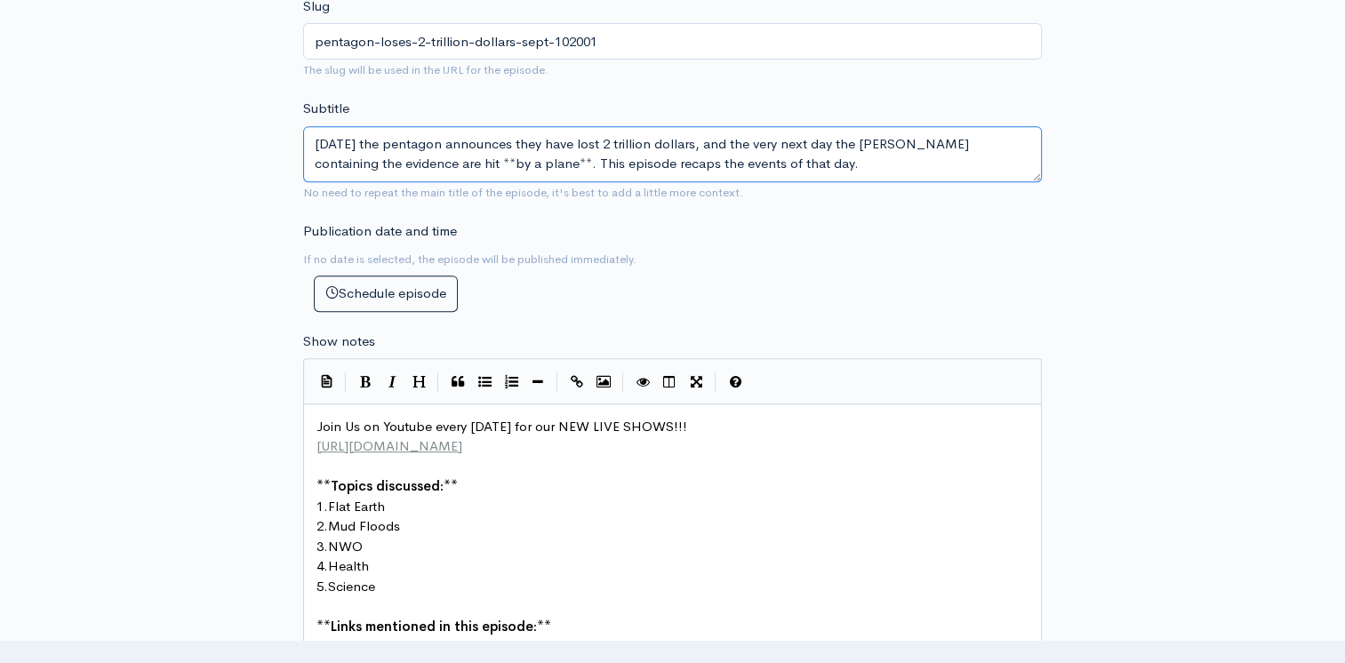
scroll to position [978, 0]
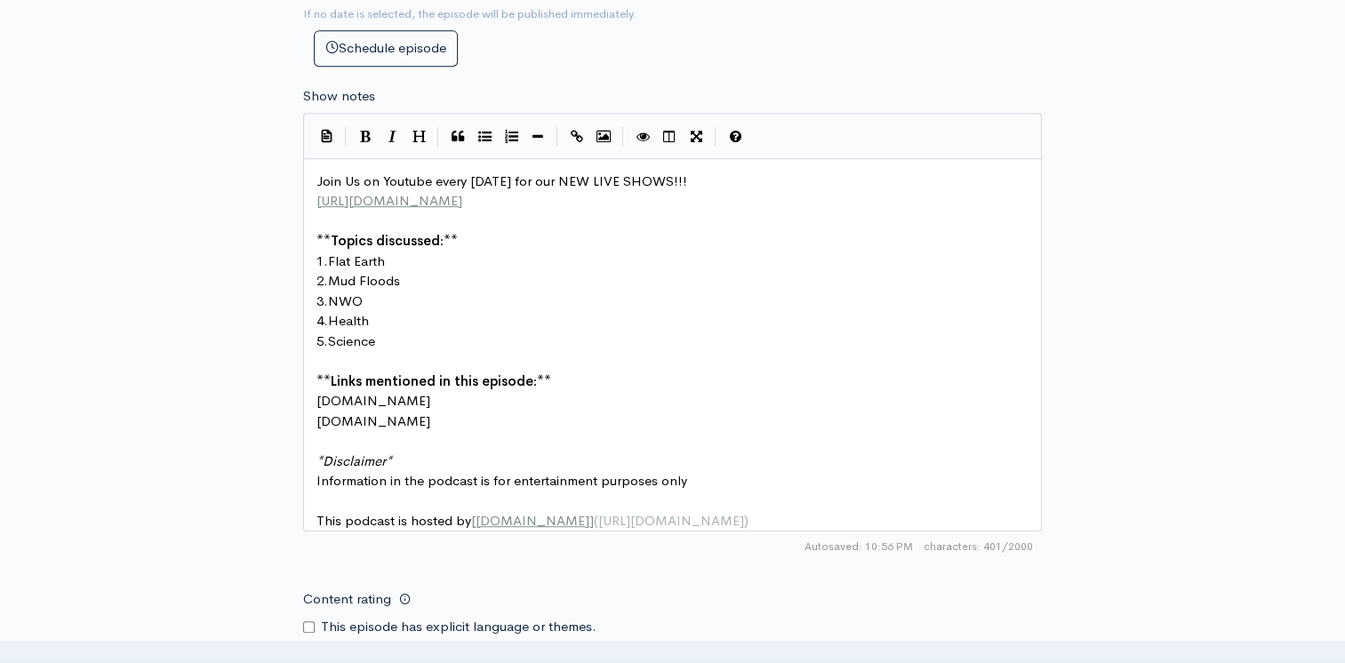
type textarea "September 10, 2001 the pentagon announces they have lost 2 trillion dollars, an…"
click at [402, 260] on pre "1. Flat Earth" at bounding box center [679, 262] width 733 height 20
type textarea "List on"
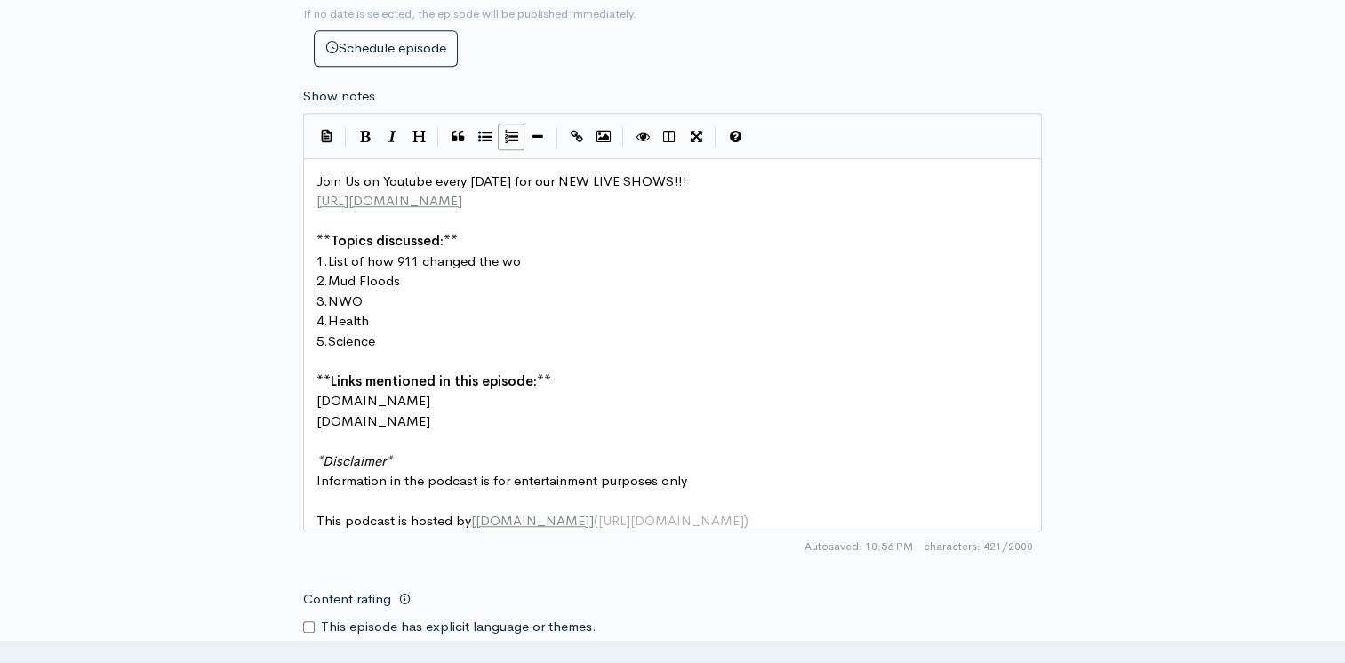
type textarea "f how 911 changed the wor"
type textarea "llif"
type textarea "ife"
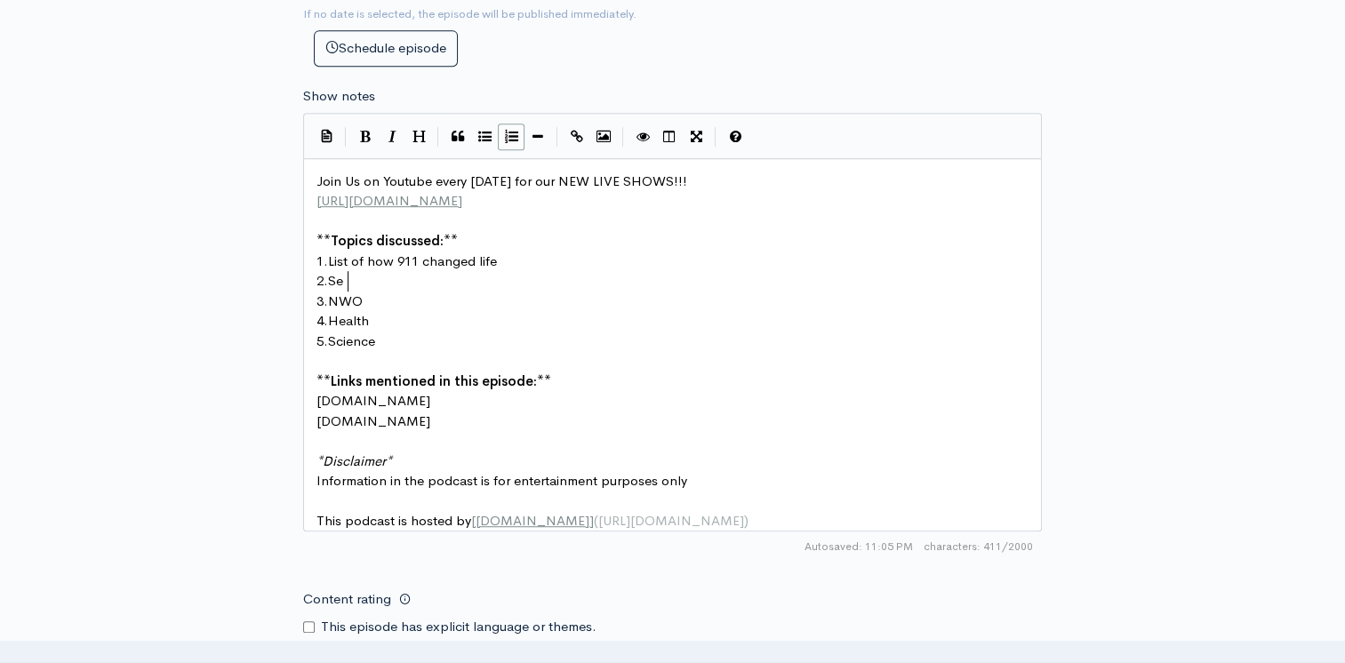
type textarea "Sep"
type textarea "$ a"
type textarea "4 airplanes?"
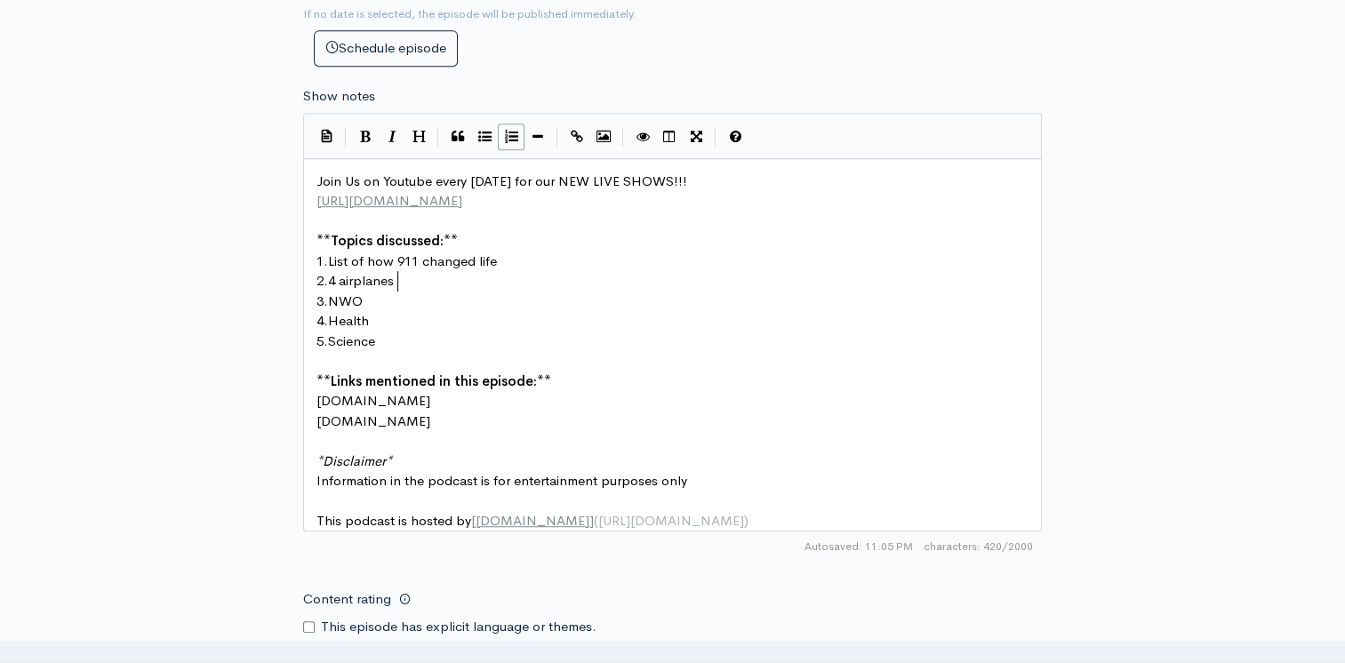
scroll to position [6, 71]
type textarea "Building 7"
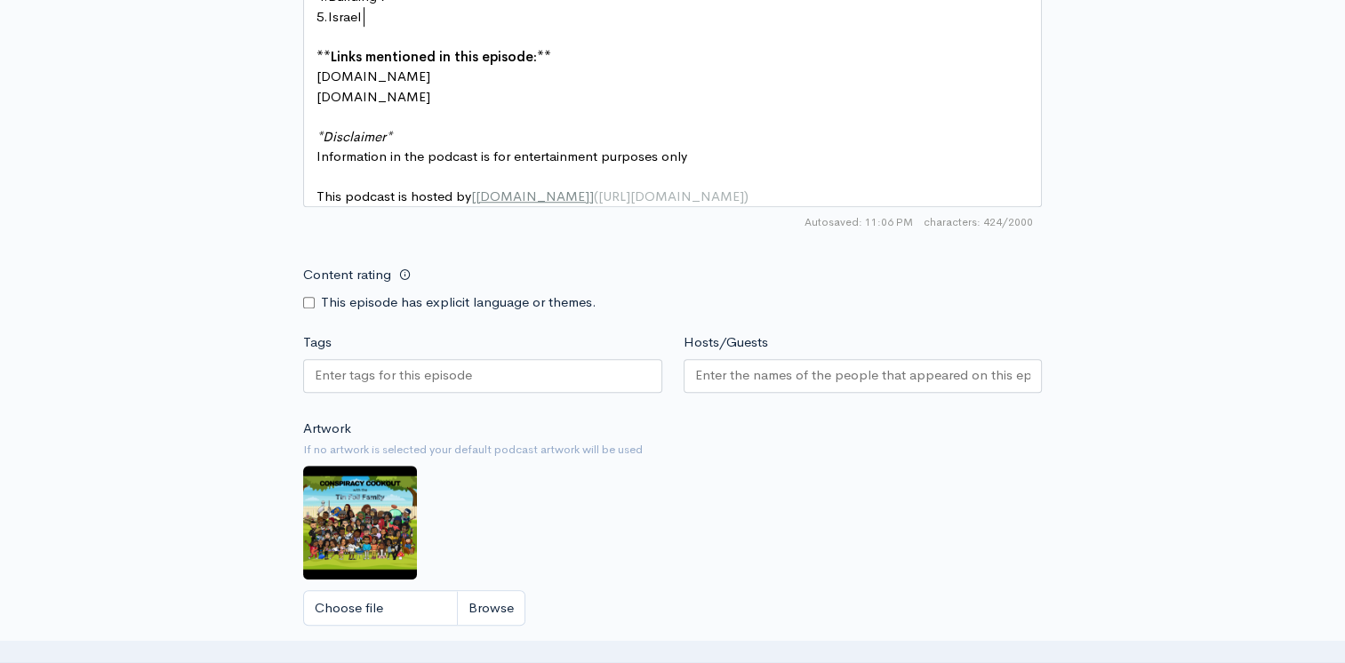
scroll to position [1333, 0]
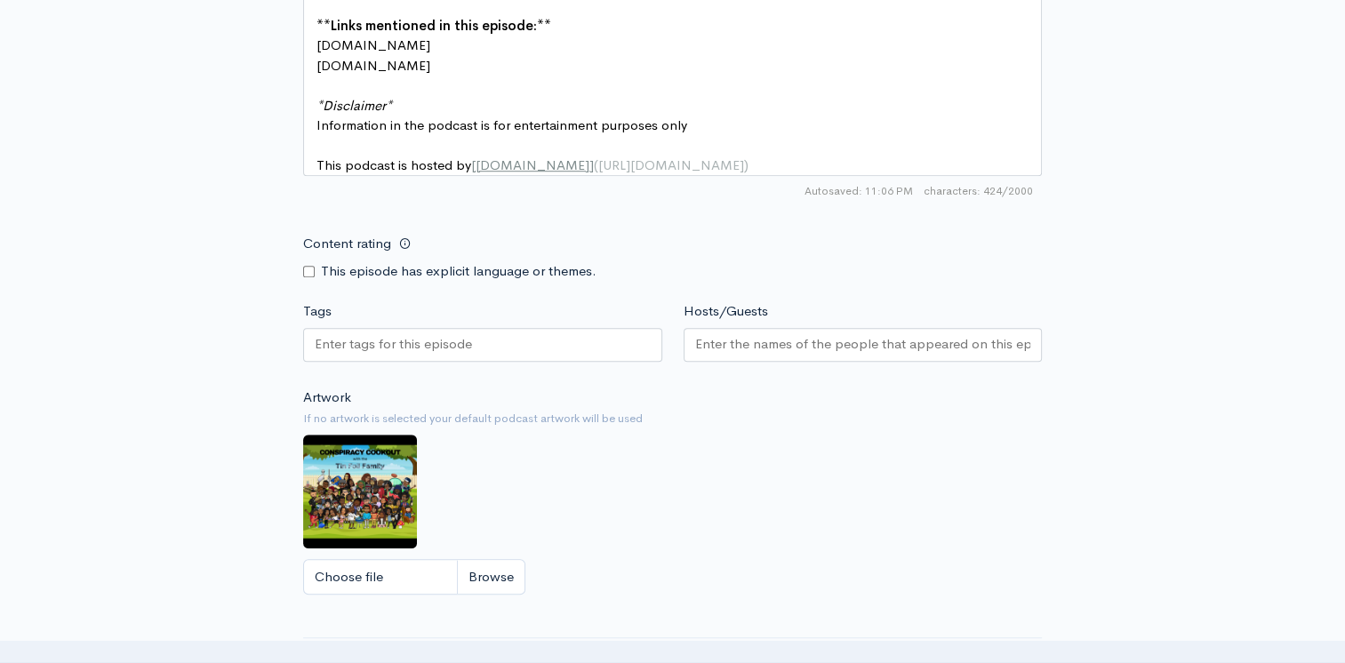
type textarea "Israel"
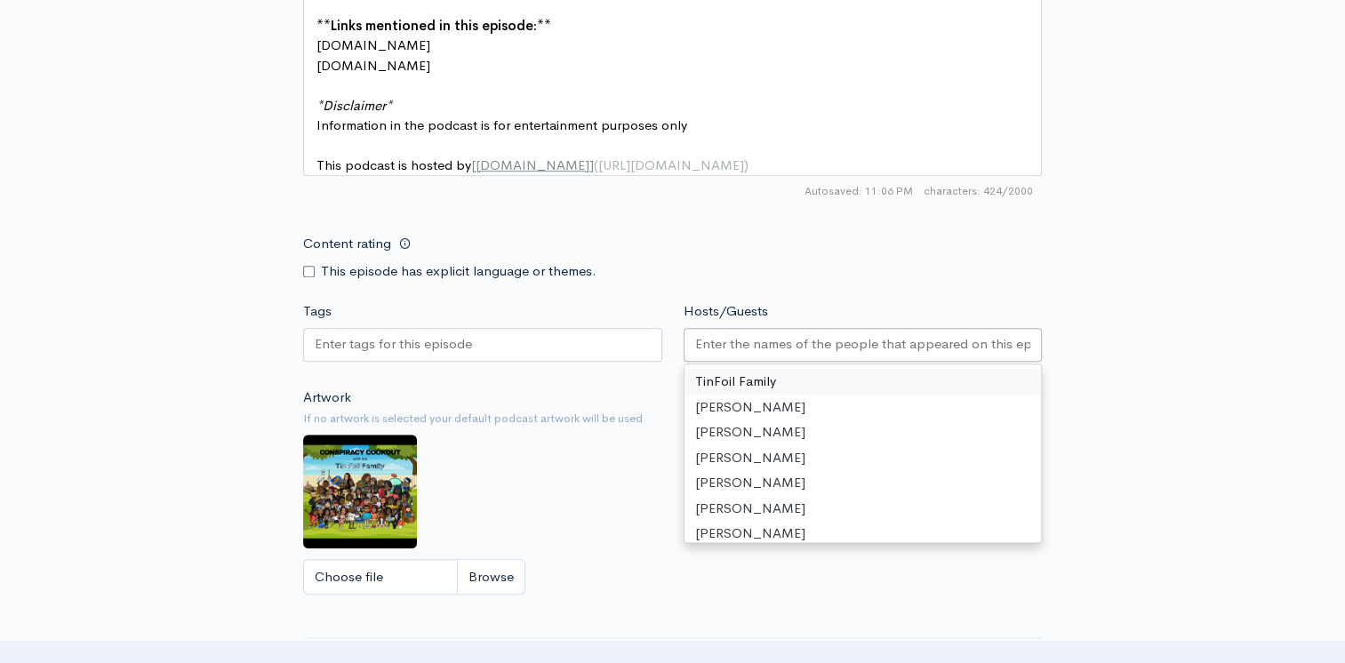
click at [767, 355] on input "Hosts/Guests" at bounding box center [863, 344] width 336 height 20
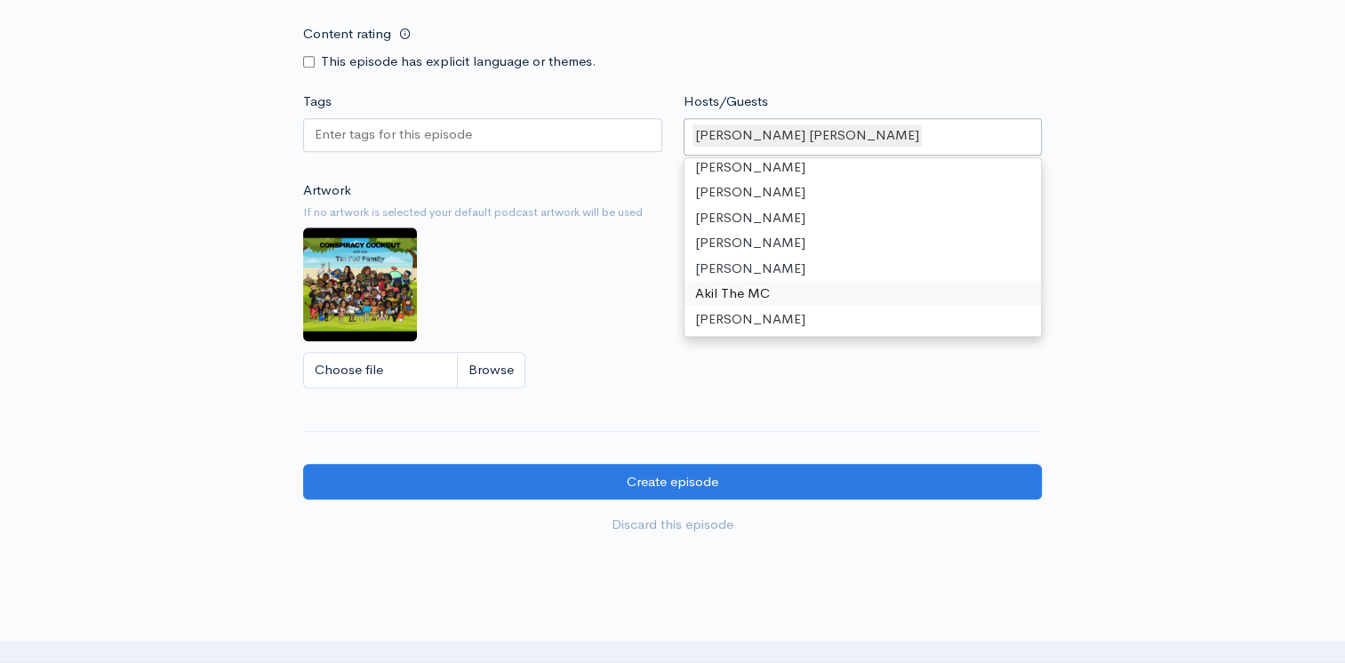
scroll to position [1415, 0]
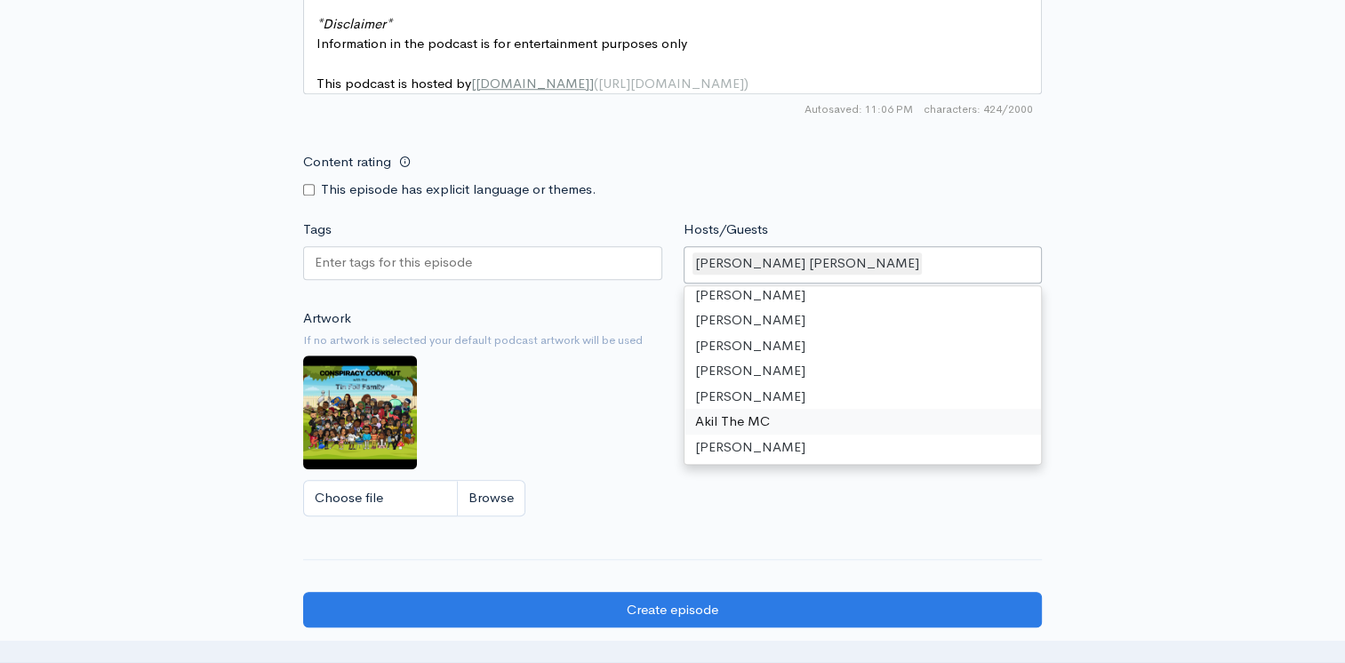
click at [493, 270] on div at bounding box center [482, 263] width 359 height 34
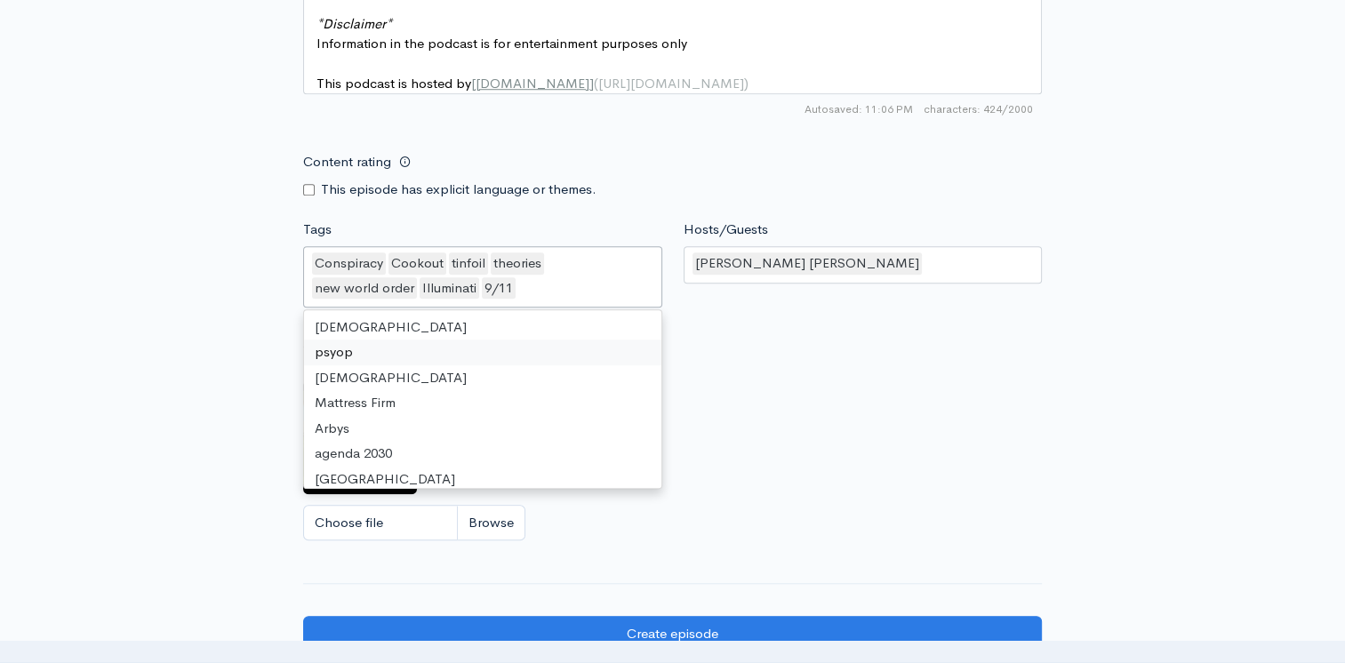
scroll to position [418, 0]
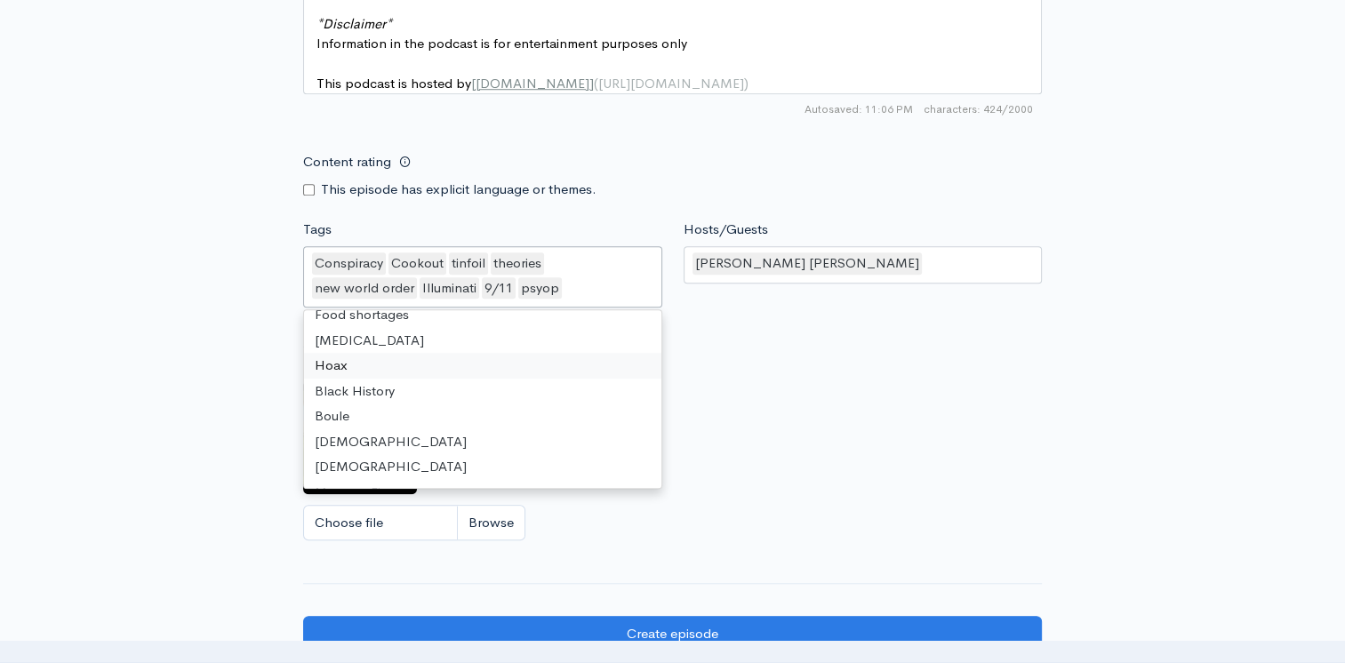
drag, startPoint x: 378, startPoint y: 372, endPoint x: 387, endPoint y: 379, distance: 11.4
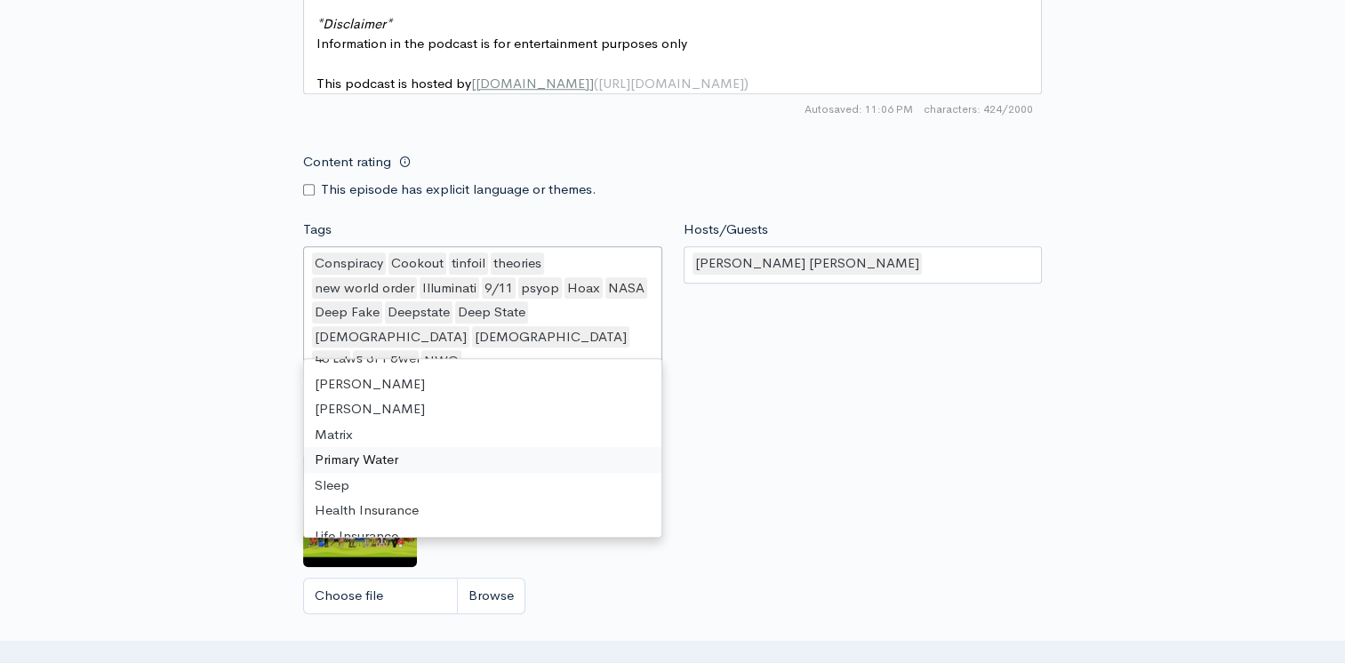
scroll to position [3428, 0]
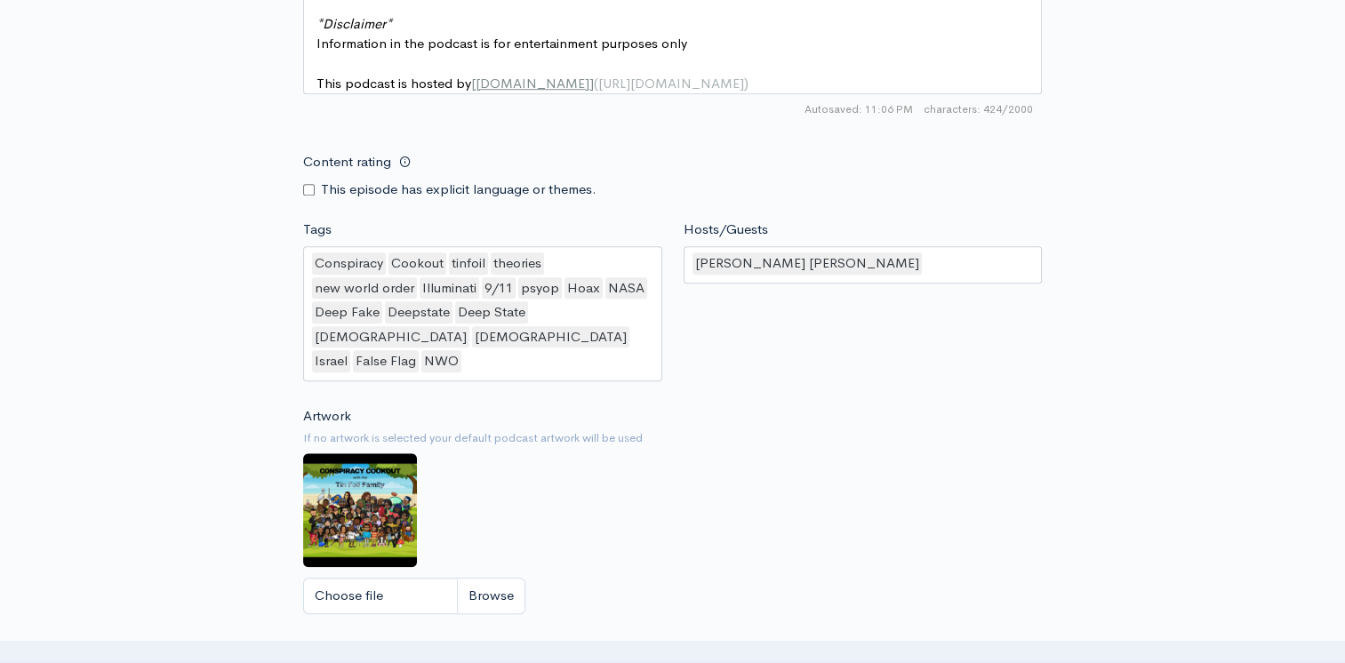
click at [839, 532] on div "Artwork If no artwork is selected your default podcast artwork will be used Cho…" at bounding box center [672, 515] width 739 height 219
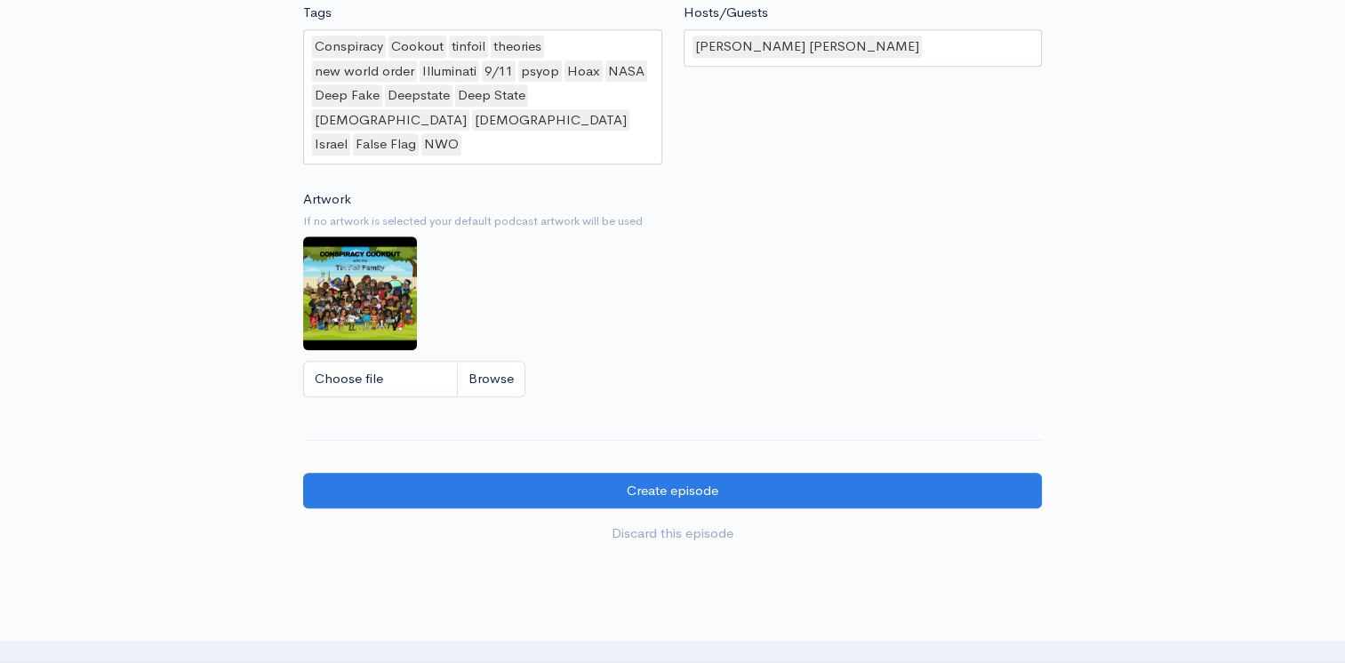
scroll to position [1758, 0]
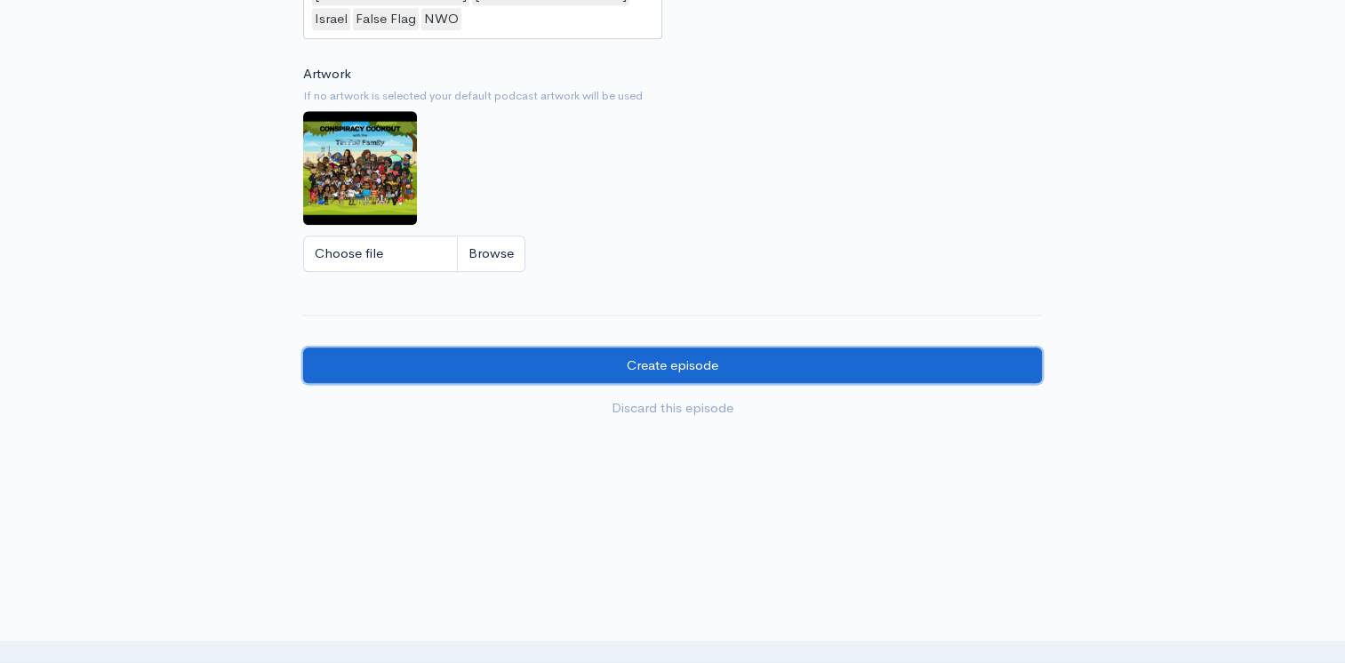
click at [651, 353] on input "Create episode" at bounding box center [672, 366] width 739 height 36
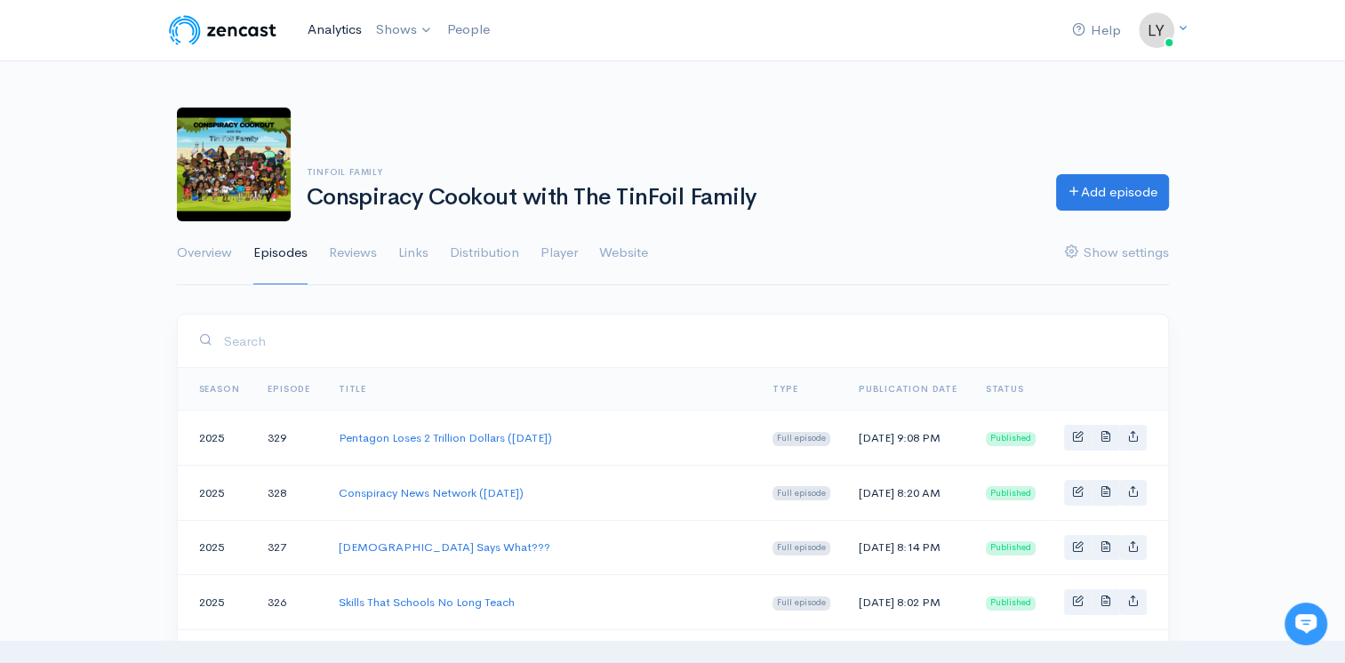
click at [338, 23] on link "Analytics" at bounding box center [334, 30] width 68 height 38
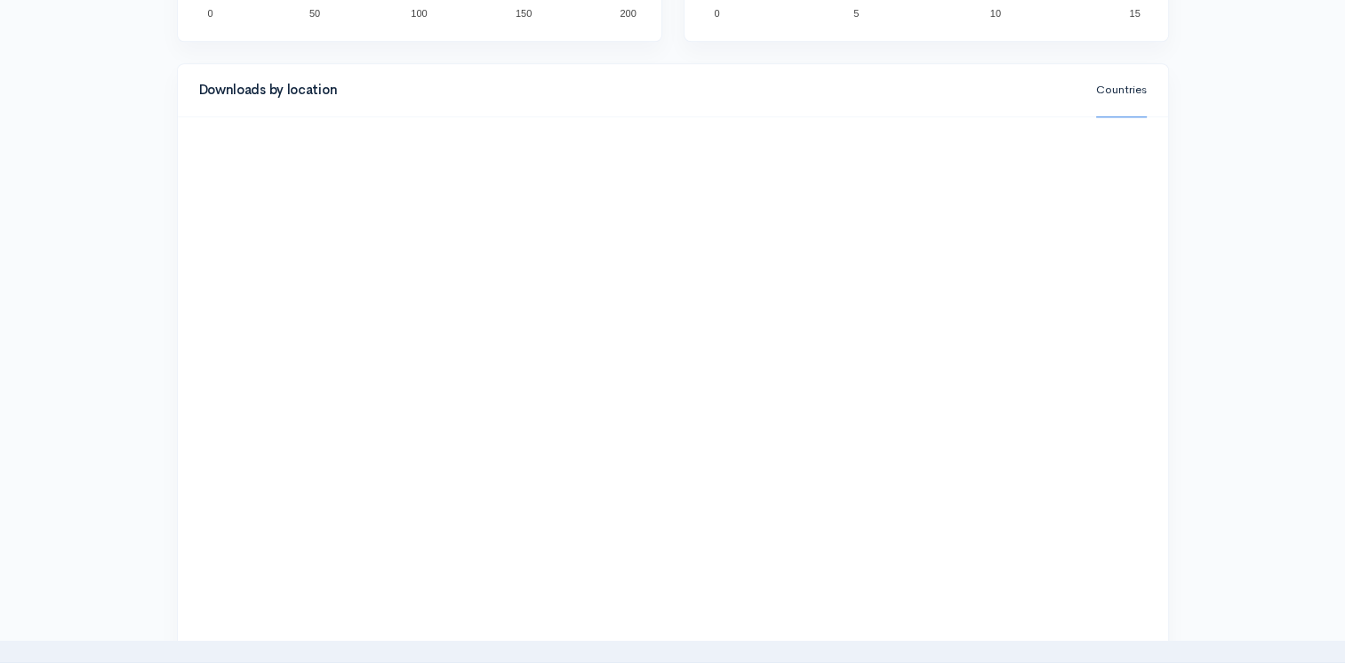
scroll to position [1956, 0]
